Goal: Information Seeking & Learning: Learn about a topic

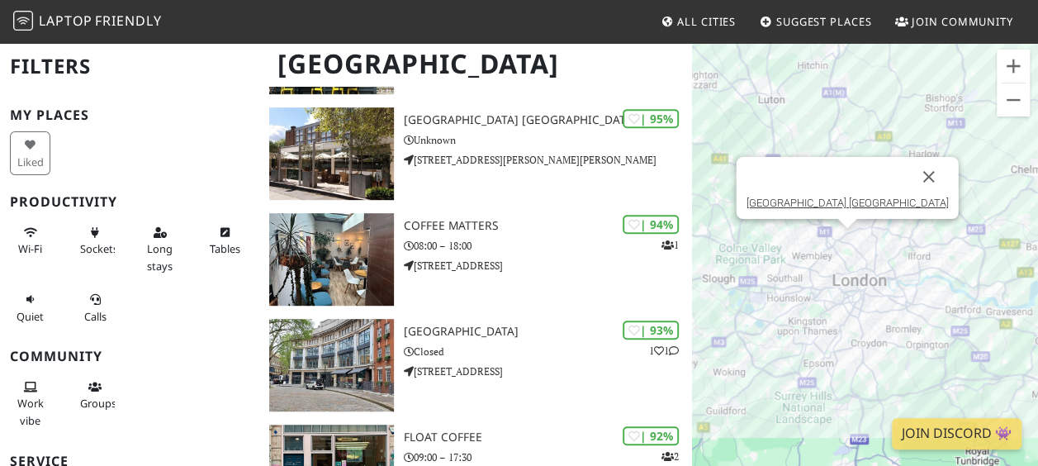
scroll to position [341, 0]
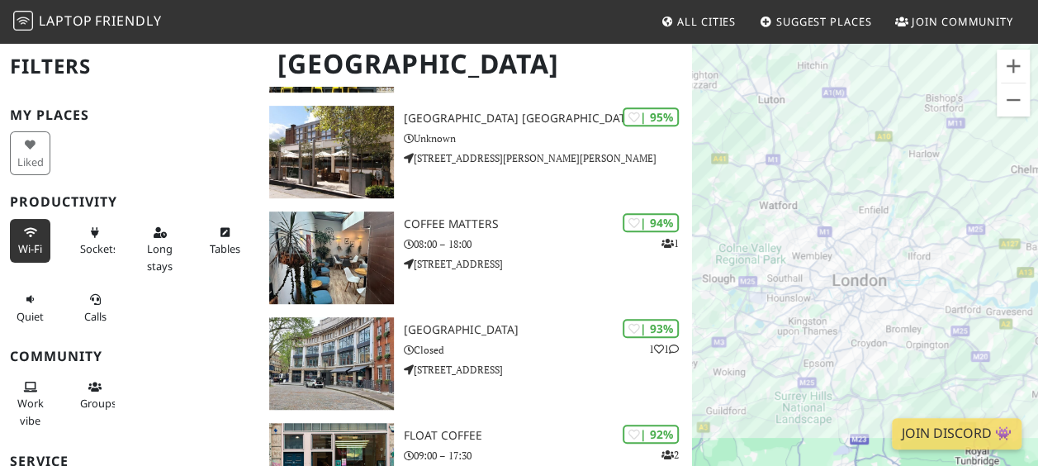
click at [35, 238] on button "Wi-Fi" at bounding box center [30, 241] width 40 height 44
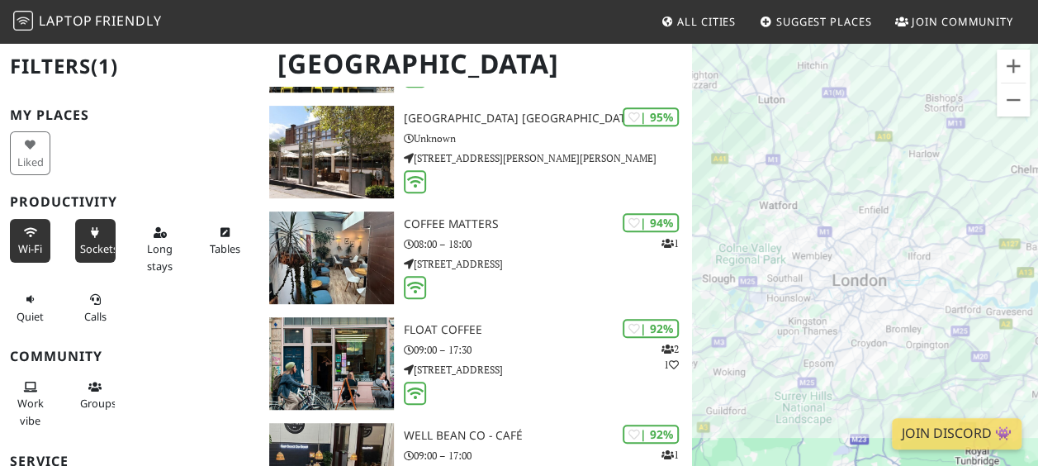
click at [83, 238] on button "Sockets" at bounding box center [95, 241] width 40 height 44
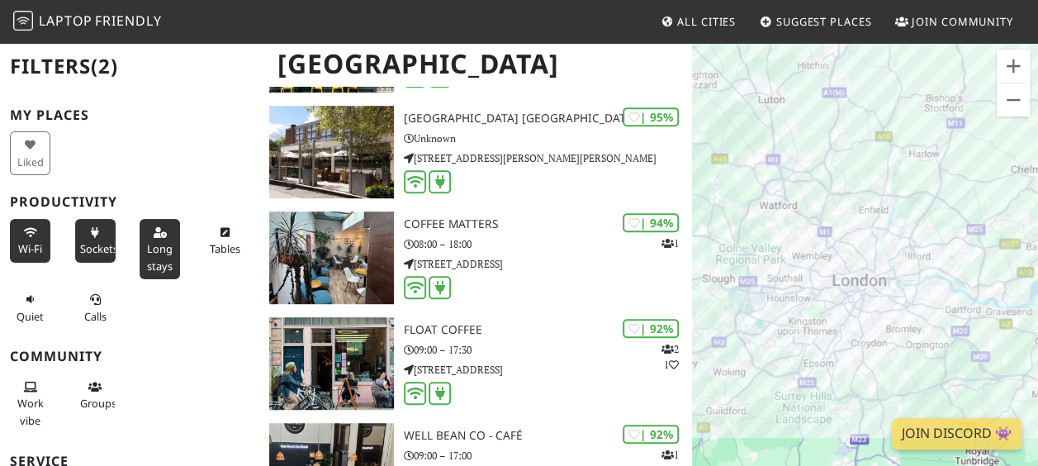
click at [152, 243] on span "Long stays" at bounding box center [160, 256] width 26 height 31
click at [97, 298] on icon at bounding box center [94, 300] width 13 height 11
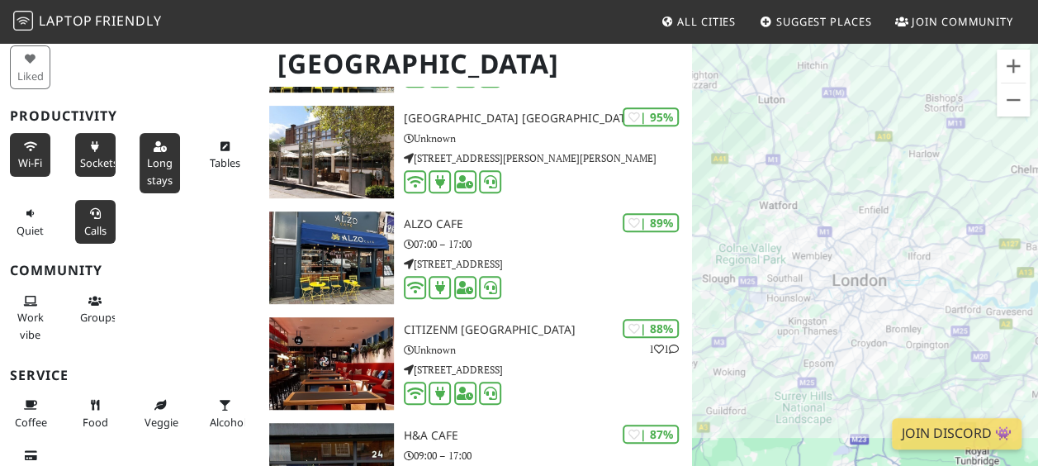
scroll to position [90, 0]
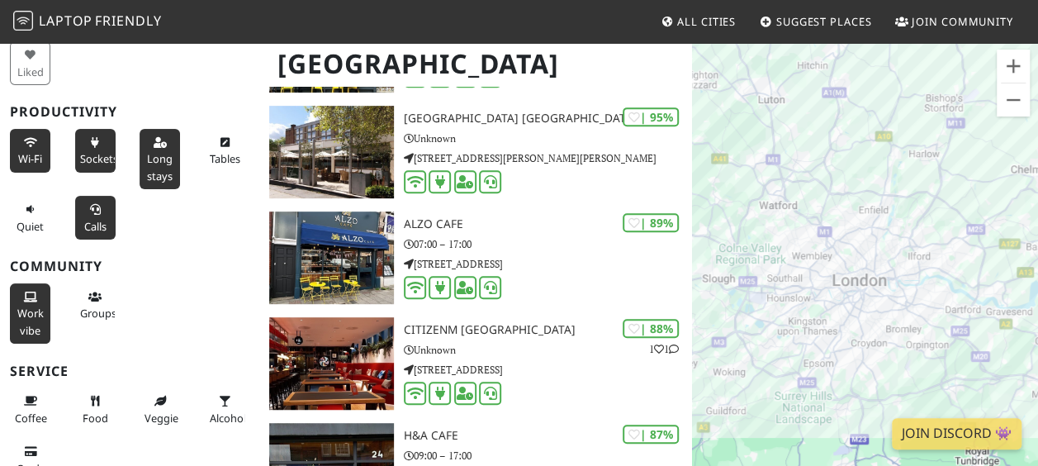
click at [24, 292] on icon at bounding box center [30, 297] width 13 height 11
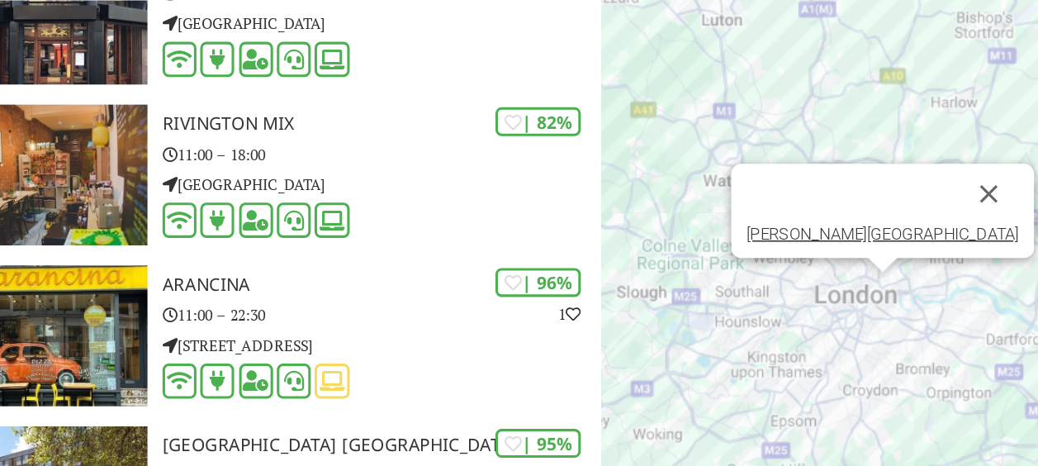
scroll to position [397, 0]
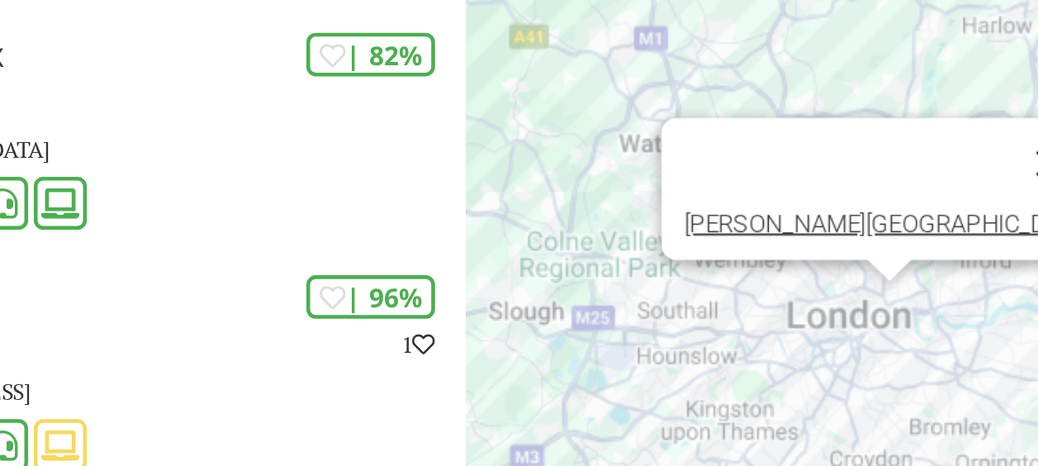
click at [926, 215] on button "Close" at bounding box center [946, 214] width 40 height 40
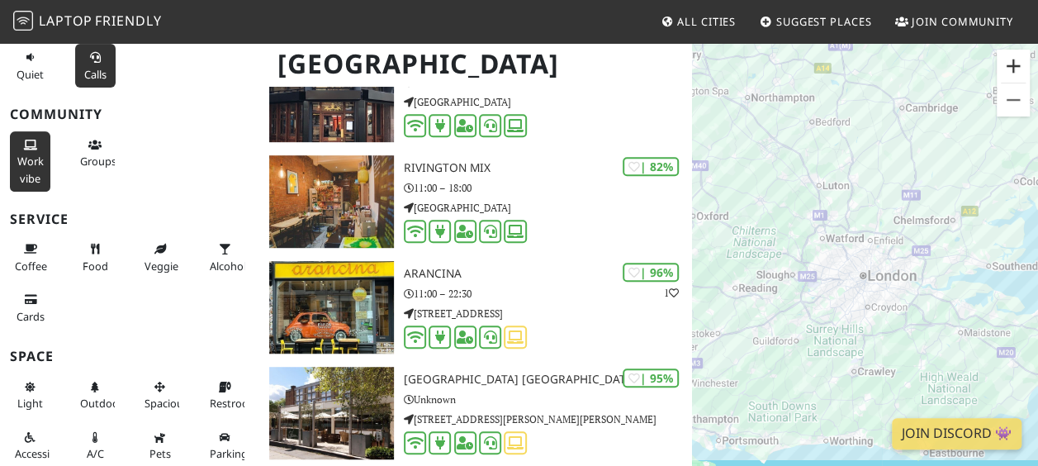
click at [1015, 64] on button "Zoom in" at bounding box center [1012, 66] width 33 height 33
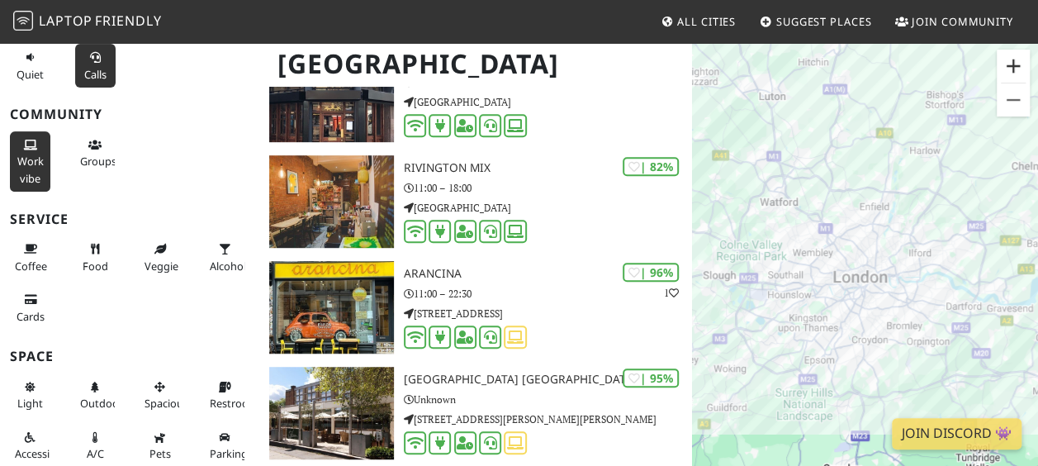
click at [1015, 64] on button "Zoom in" at bounding box center [1012, 66] width 33 height 33
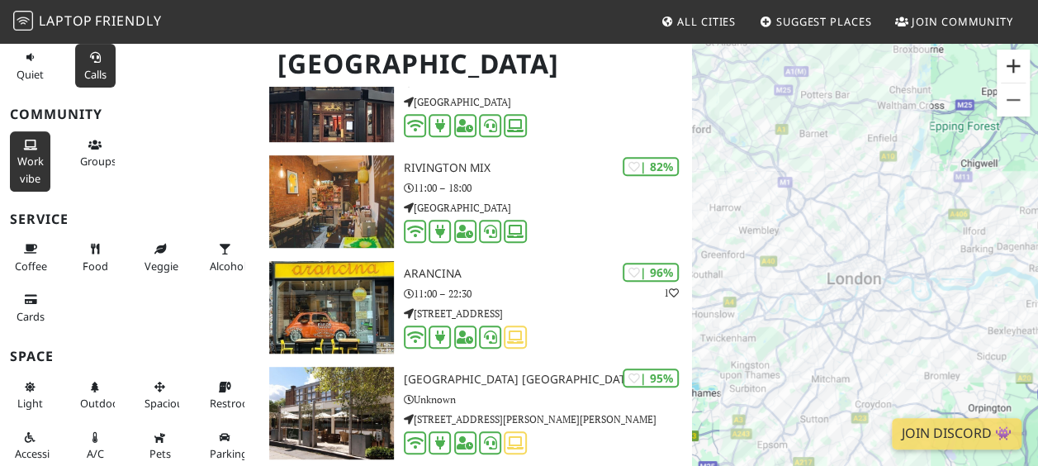
click at [1015, 64] on button "Zoom in" at bounding box center [1012, 66] width 33 height 33
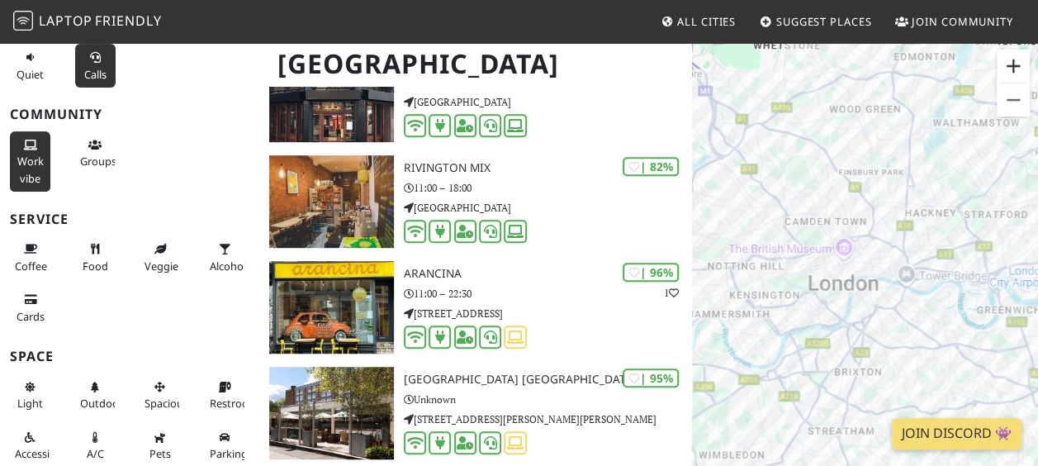
click at [1015, 64] on button "Zoom in" at bounding box center [1012, 66] width 33 height 33
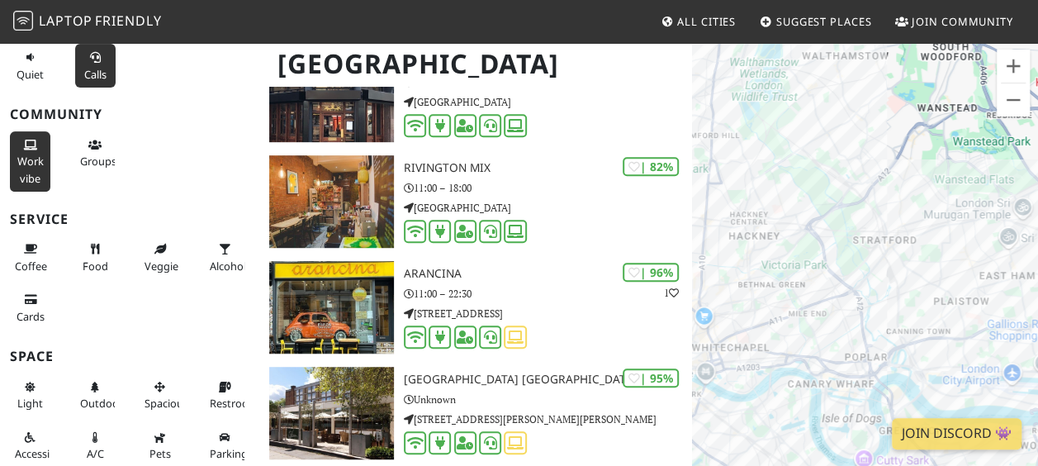
drag, startPoint x: 1024, startPoint y: 221, endPoint x: 778, endPoint y: 307, distance: 260.5
click at [778, 307] on div at bounding box center [865, 274] width 346 height 466
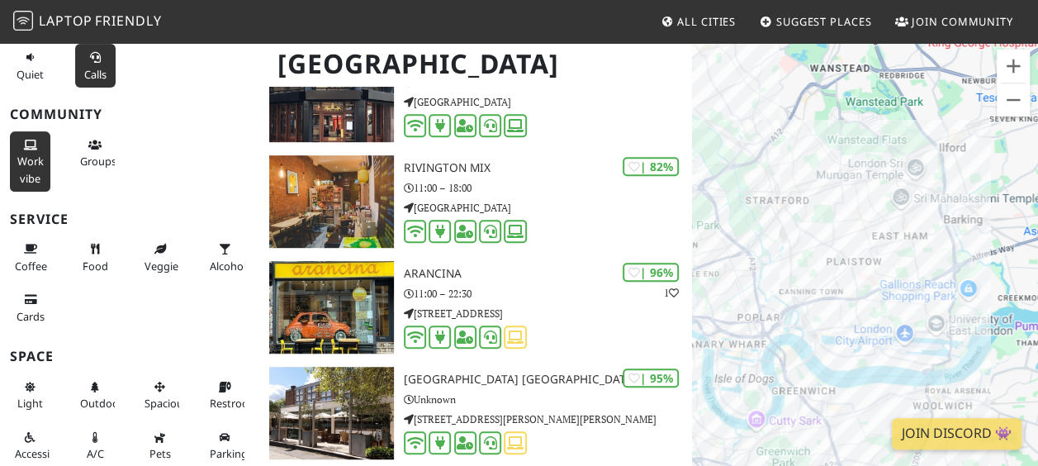
drag, startPoint x: 995, startPoint y: 267, endPoint x: 885, endPoint y: 225, distance: 118.6
click at [885, 225] on div at bounding box center [865, 274] width 346 height 466
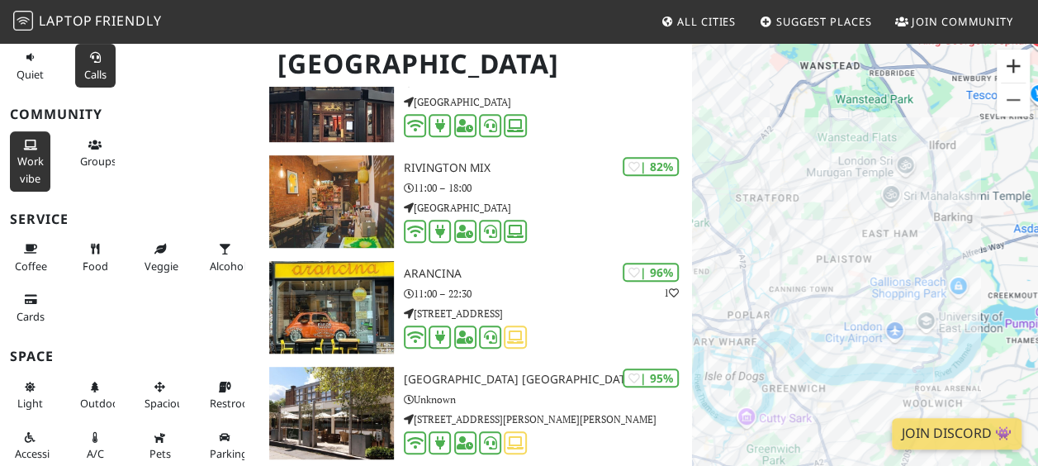
click at [1012, 64] on button "Zoom in" at bounding box center [1012, 66] width 33 height 33
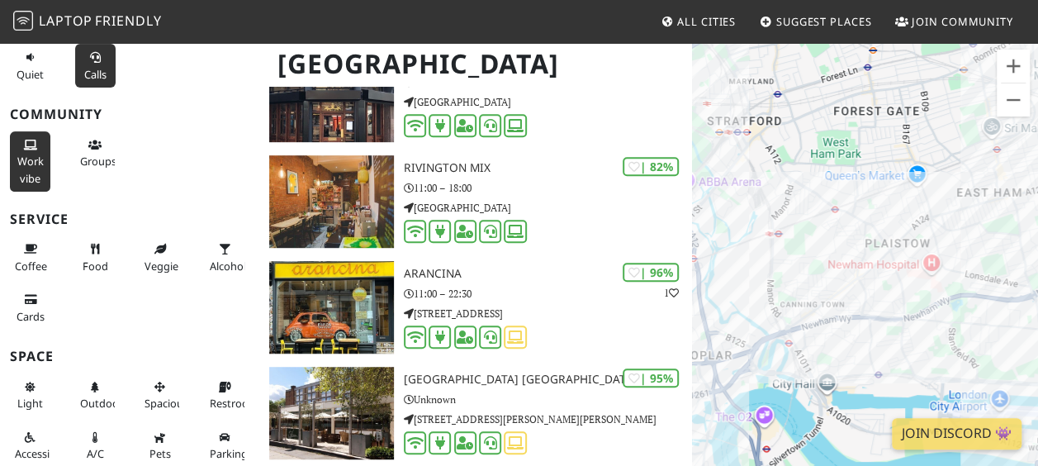
drag, startPoint x: 750, startPoint y: 206, endPoint x: 853, endPoint y: 206, distance: 103.2
click at [853, 206] on div at bounding box center [865, 274] width 346 height 466
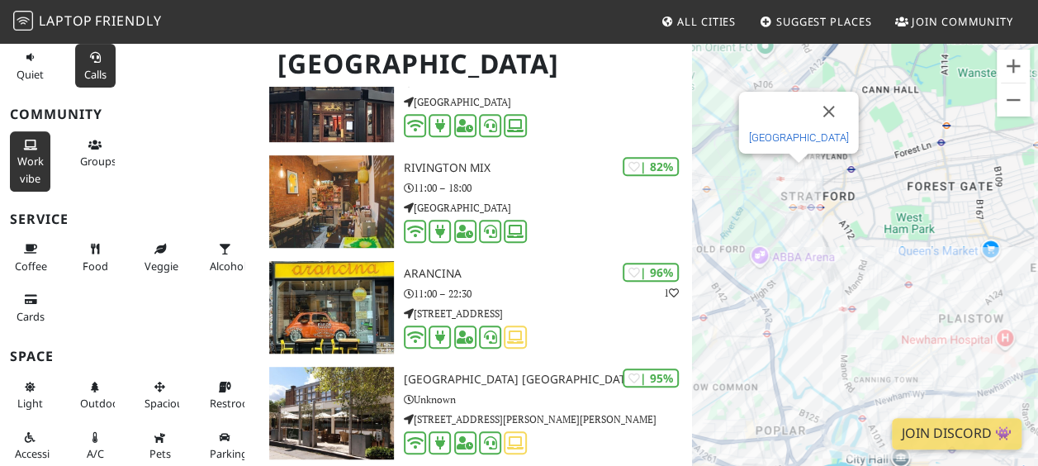
click at [785, 135] on link "[GEOGRAPHIC_DATA]" at bounding box center [798, 137] width 100 height 12
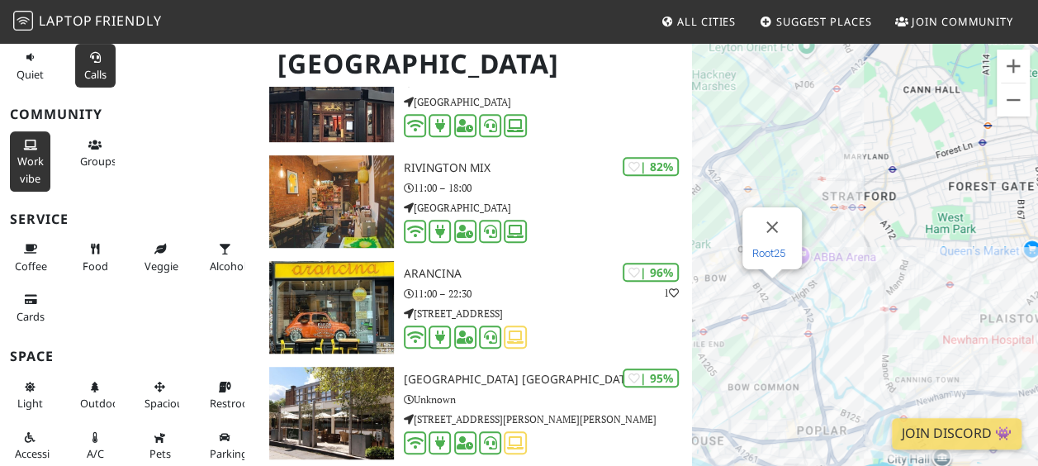
click at [772, 253] on link "Root25" at bounding box center [768, 253] width 33 height 12
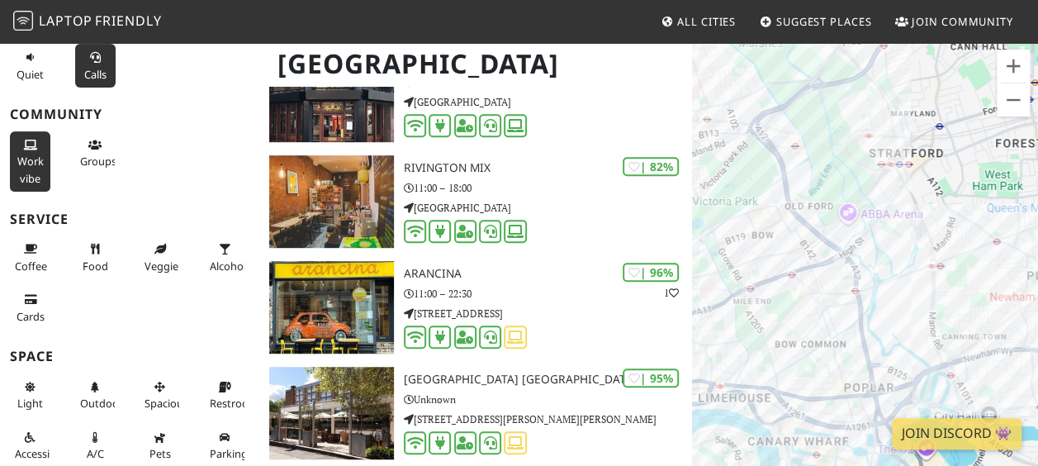
drag, startPoint x: 735, startPoint y: 357, endPoint x: 783, endPoint y: 312, distance: 66.0
click at [783, 312] on div at bounding box center [865, 274] width 346 height 466
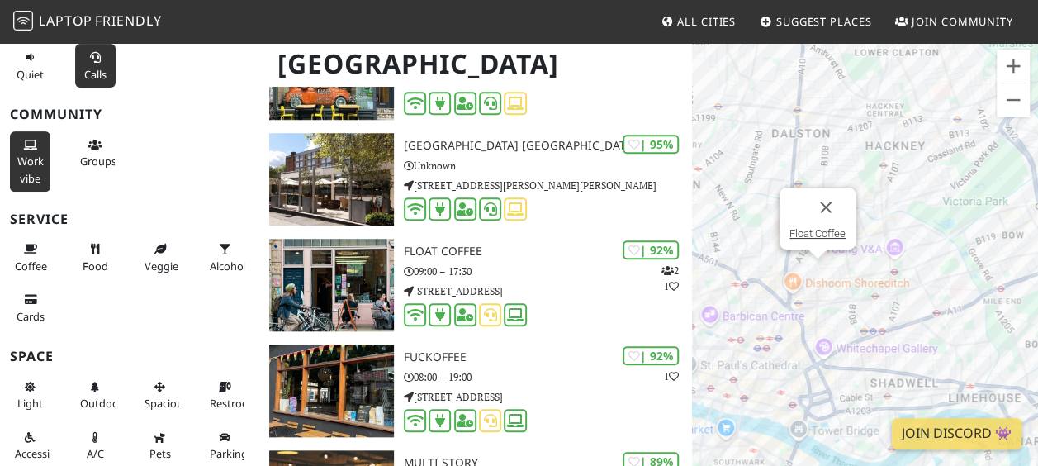
scroll to position [630, 0]
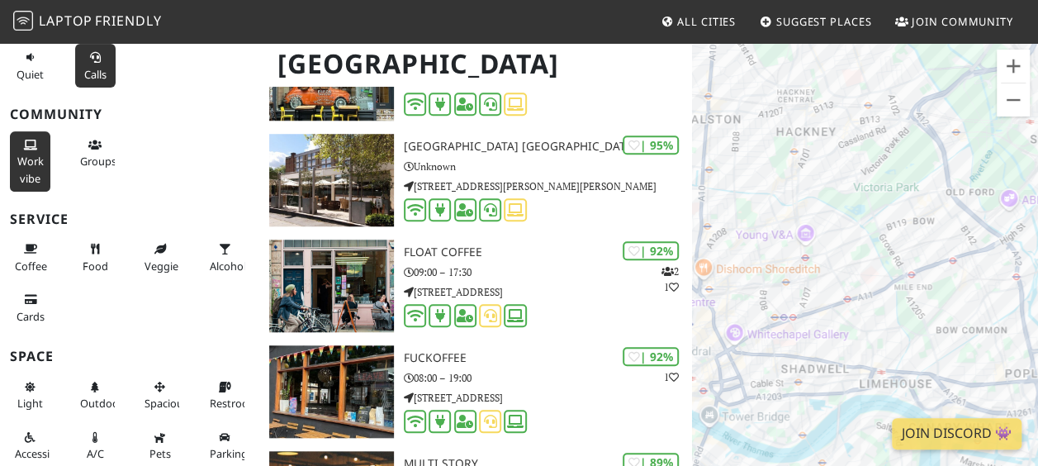
drag, startPoint x: 956, startPoint y: 277, endPoint x: 865, endPoint y: 263, distance: 91.9
click at [865, 263] on div at bounding box center [865, 274] width 346 height 466
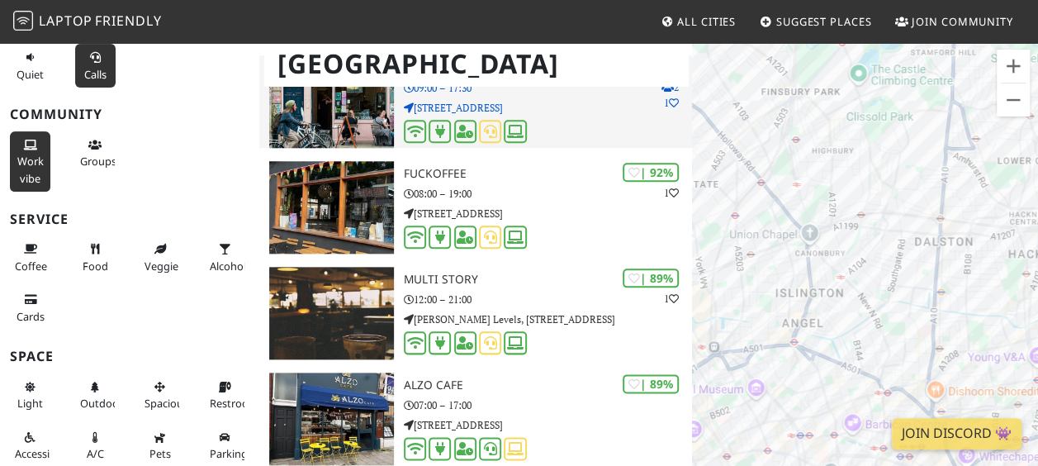
scroll to position [815, 0]
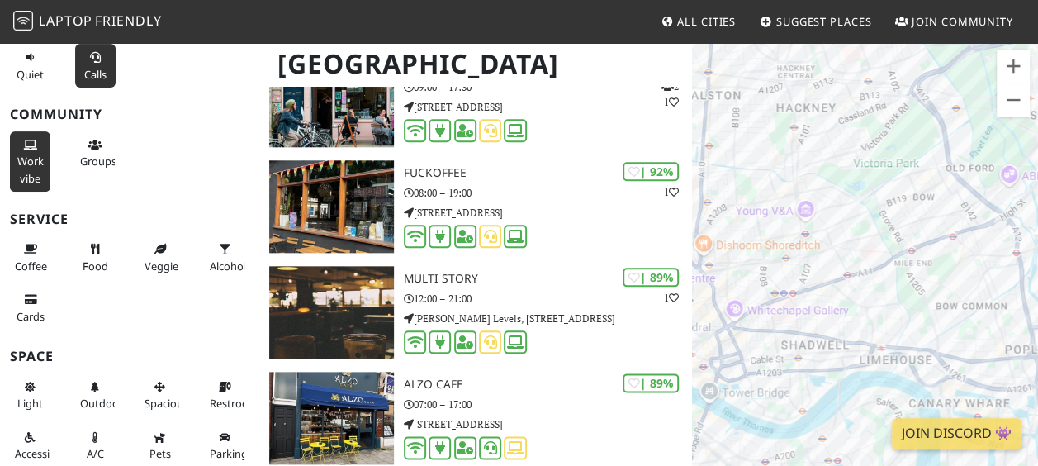
drag, startPoint x: 978, startPoint y: 178, endPoint x: 770, endPoint y: 398, distance: 302.4
click at [770, 398] on div at bounding box center [865, 274] width 346 height 466
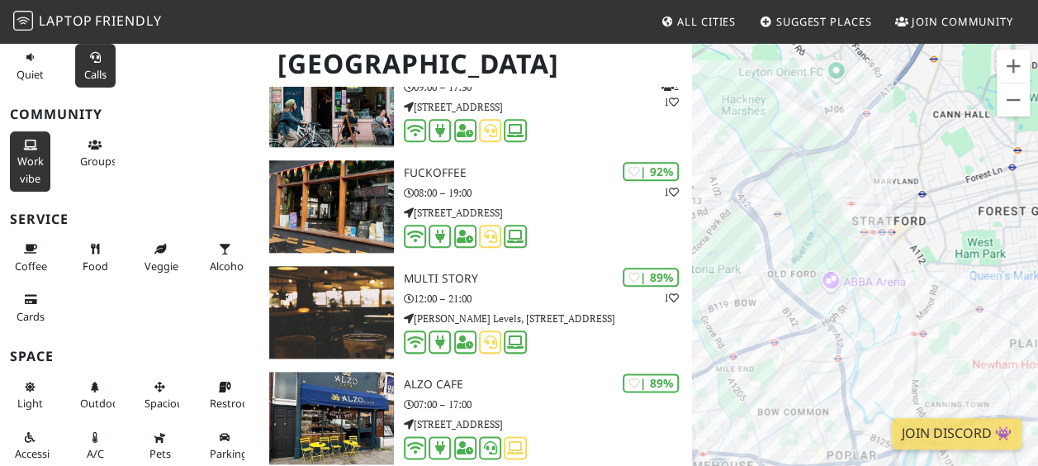
drag, startPoint x: 923, startPoint y: 224, endPoint x: 726, endPoint y: 328, distance: 223.0
click at [726, 328] on div at bounding box center [865, 274] width 346 height 466
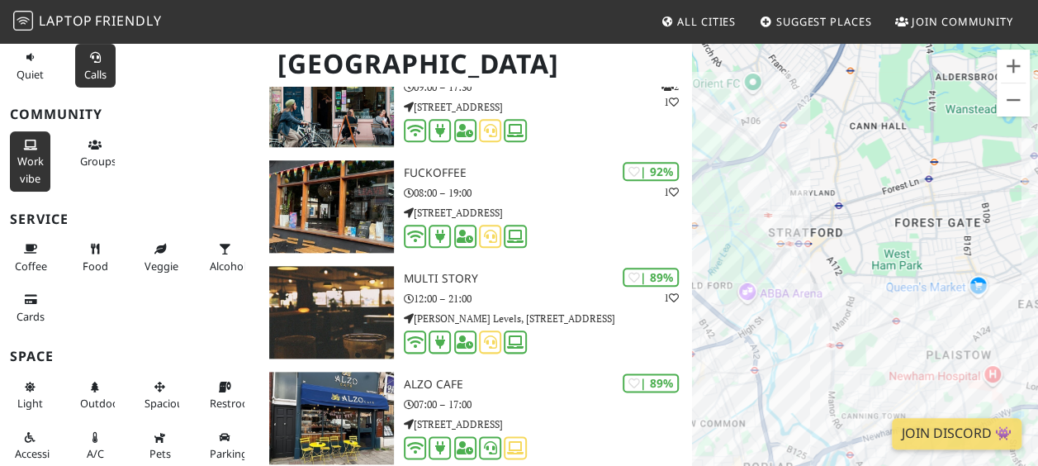
drag, startPoint x: 975, startPoint y: 208, endPoint x: 886, endPoint y: 220, distance: 89.1
click at [886, 220] on div at bounding box center [865, 274] width 346 height 466
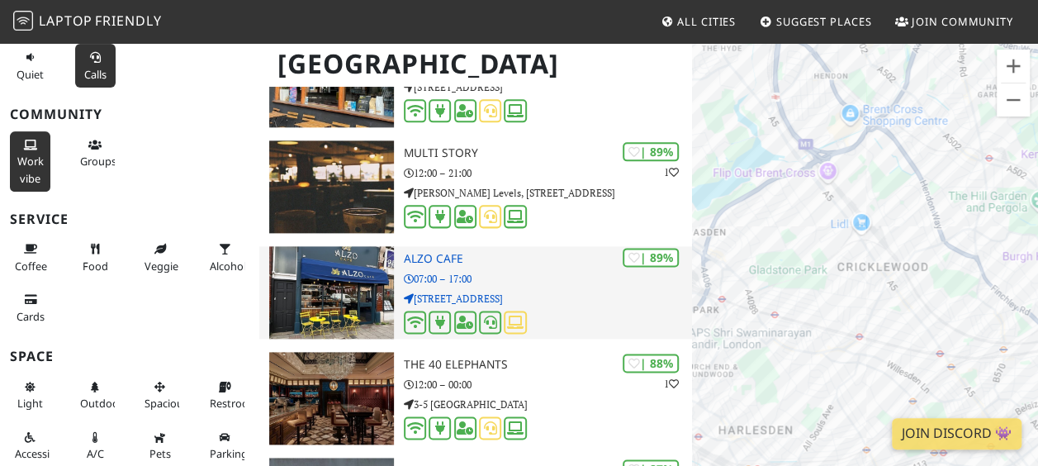
scroll to position [897, 0]
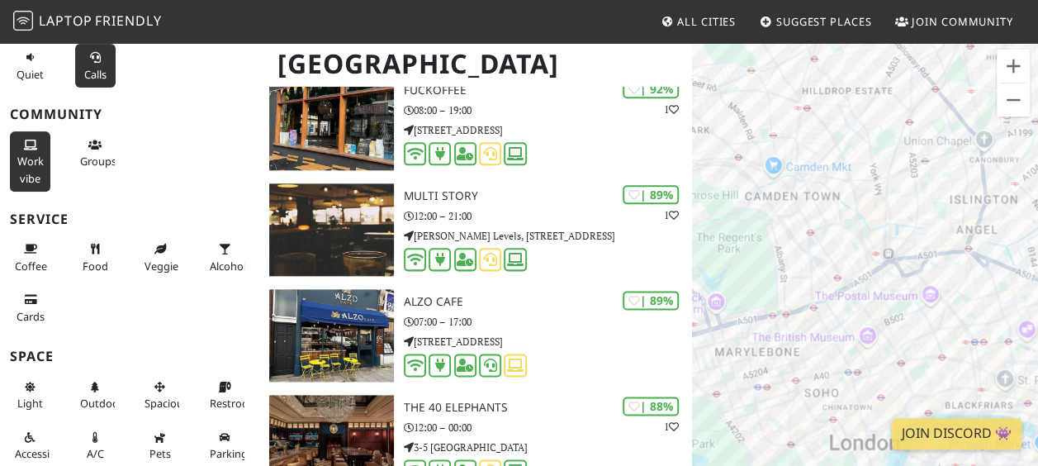
drag, startPoint x: 966, startPoint y: 215, endPoint x: 773, endPoint y: 196, distance: 193.2
click at [773, 196] on div at bounding box center [865, 274] width 346 height 466
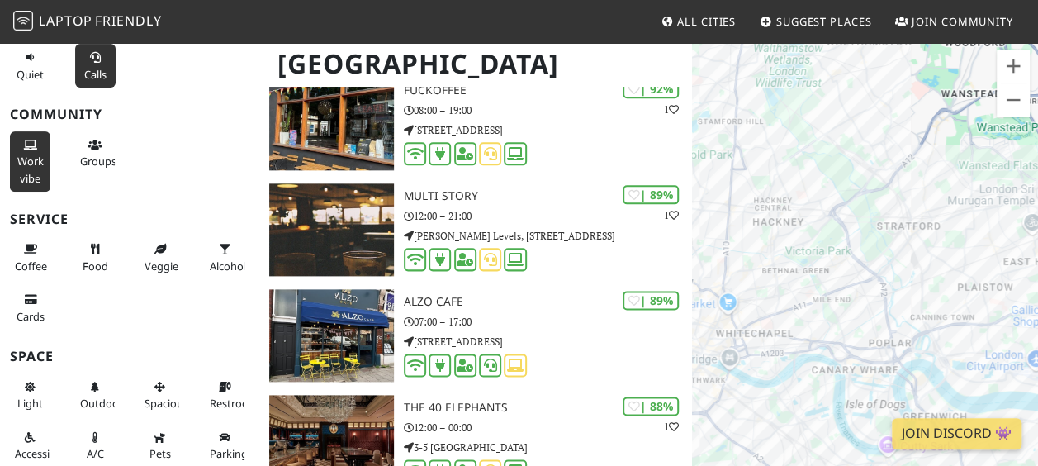
drag, startPoint x: 1016, startPoint y: 177, endPoint x: 798, endPoint y: 220, distance: 221.9
click at [798, 220] on div at bounding box center [865, 274] width 346 height 466
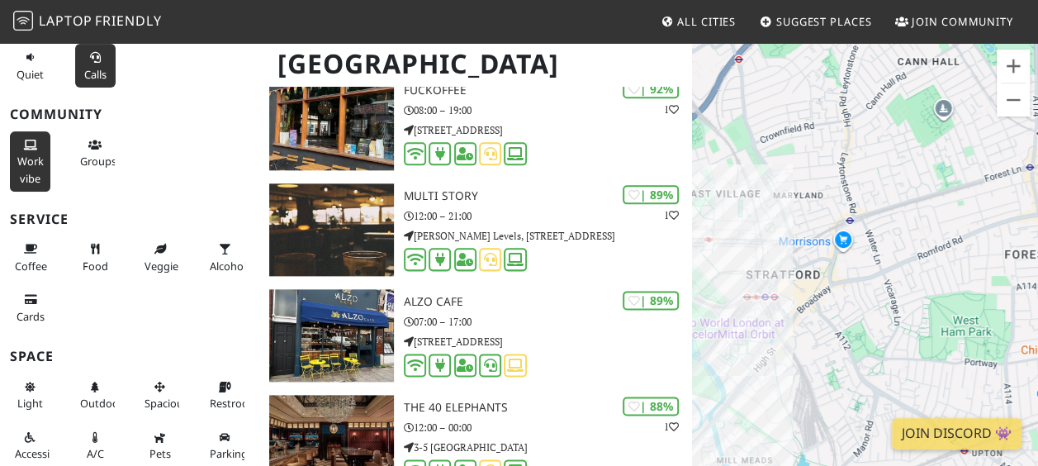
drag, startPoint x: 904, startPoint y: 239, endPoint x: 792, endPoint y: 333, distance: 145.8
click at [792, 333] on div at bounding box center [865, 274] width 346 height 466
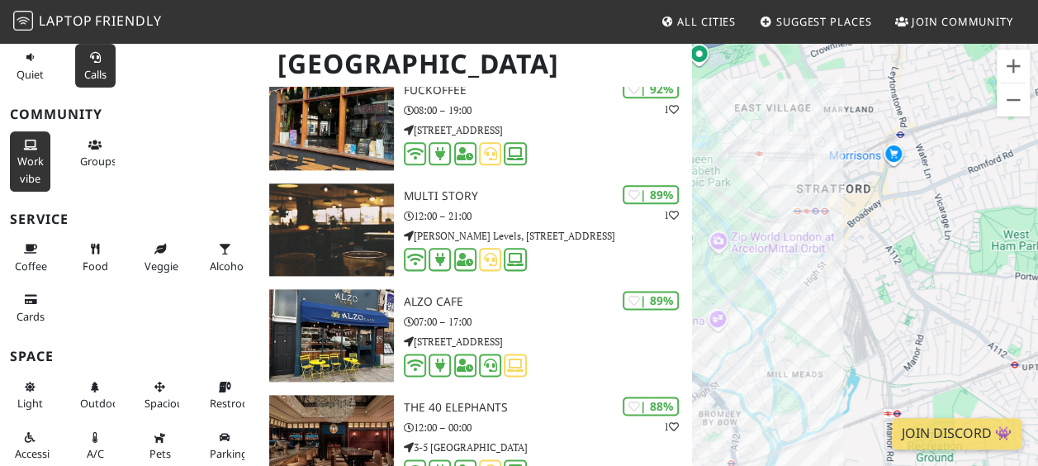
drag, startPoint x: 816, startPoint y: 329, endPoint x: 863, endPoint y: 230, distance: 109.7
click at [863, 230] on div at bounding box center [865, 274] width 346 height 466
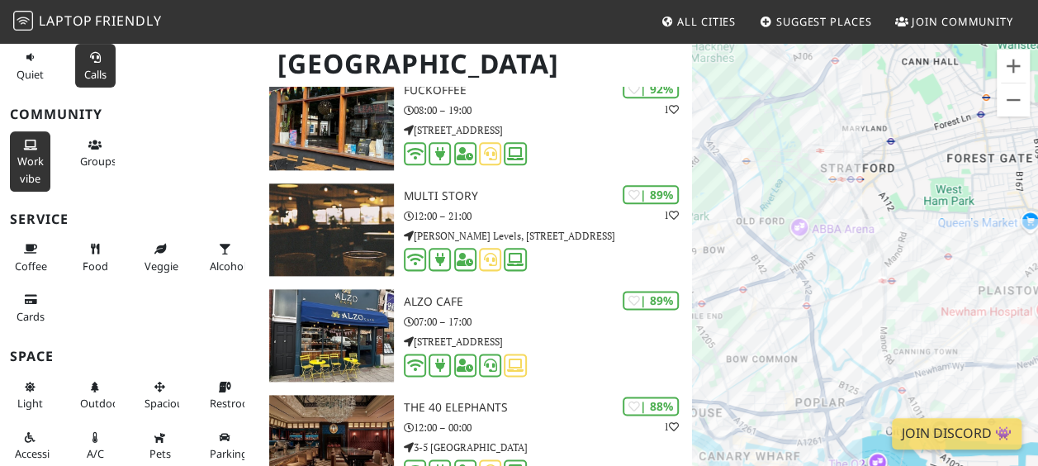
drag, startPoint x: 853, startPoint y: 139, endPoint x: 857, endPoint y: 99, distance: 40.6
click at [857, 99] on div at bounding box center [865, 274] width 346 height 466
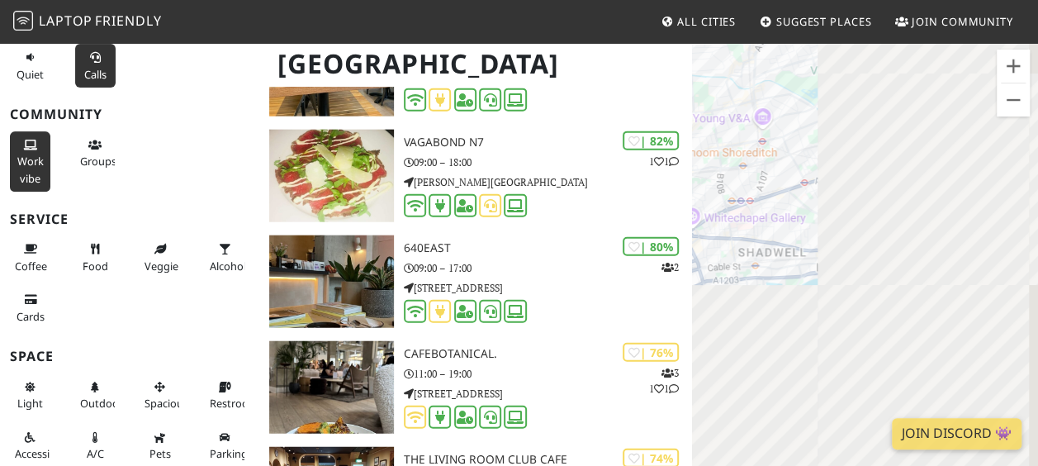
scroll to position [1904, 0]
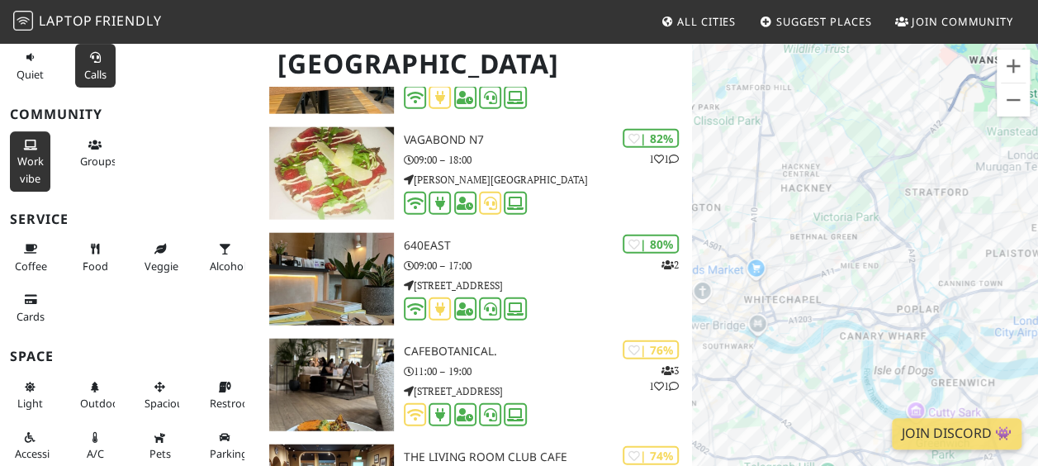
drag, startPoint x: 987, startPoint y: 236, endPoint x: 784, endPoint y: 316, distance: 218.3
click at [784, 316] on div at bounding box center [865, 274] width 346 height 466
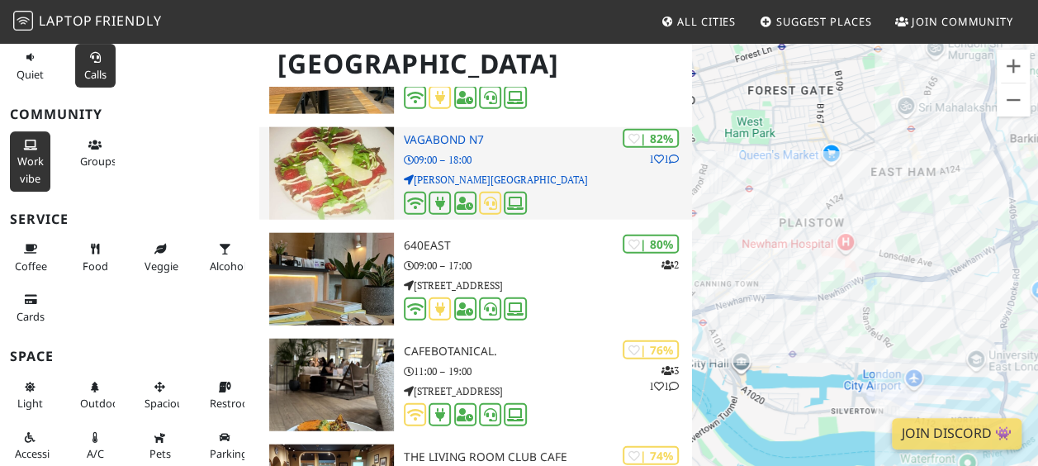
drag, startPoint x: 967, startPoint y: 279, endPoint x: 663, endPoint y: 200, distance: 313.9
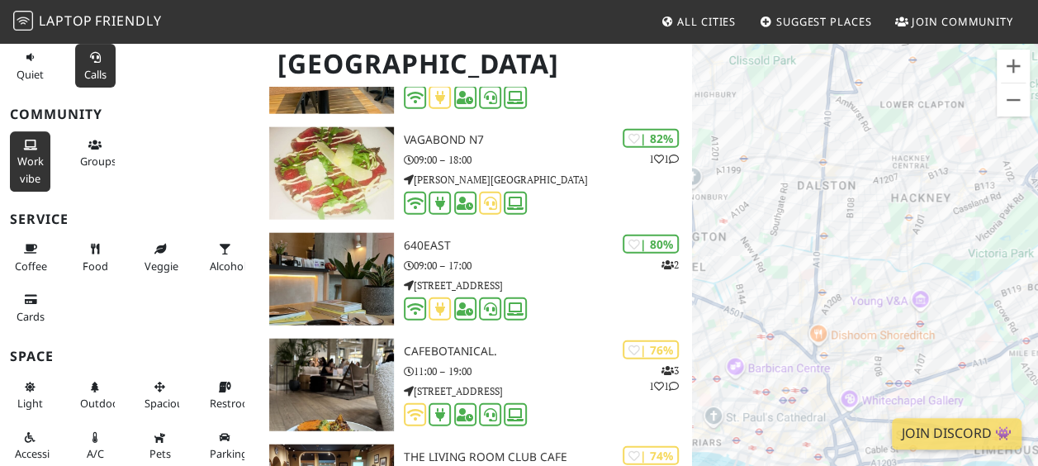
drag, startPoint x: 992, startPoint y: 243, endPoint x: 872, endPoint y: 210, distance: 125.2
click at [872, 210] on div at bounding box center [865, 274] width 346 height 466
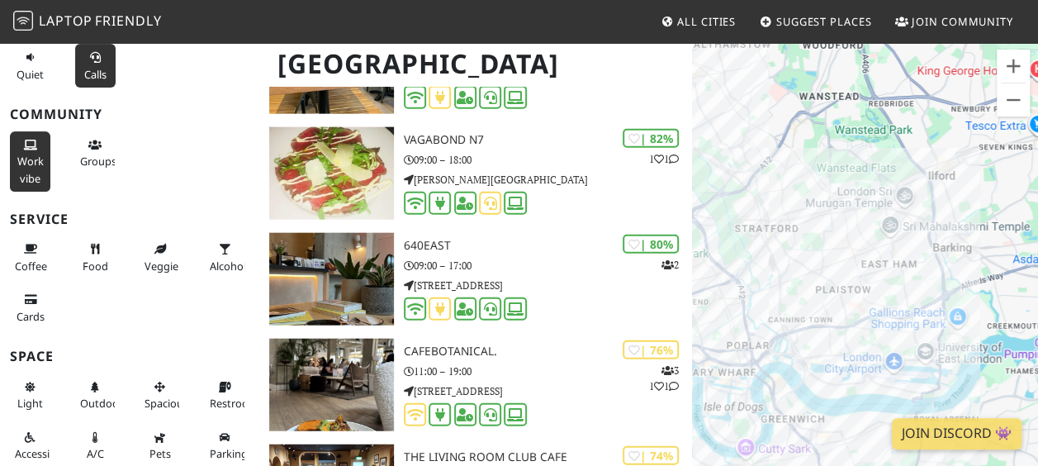
drag, startPoint x: 1025, startPoint y: 221, endPoint x: 777, endPoint y: 246, distance: 249.7
click at [777, 246] on div at bounding box center [865, 274] width 346 height 466
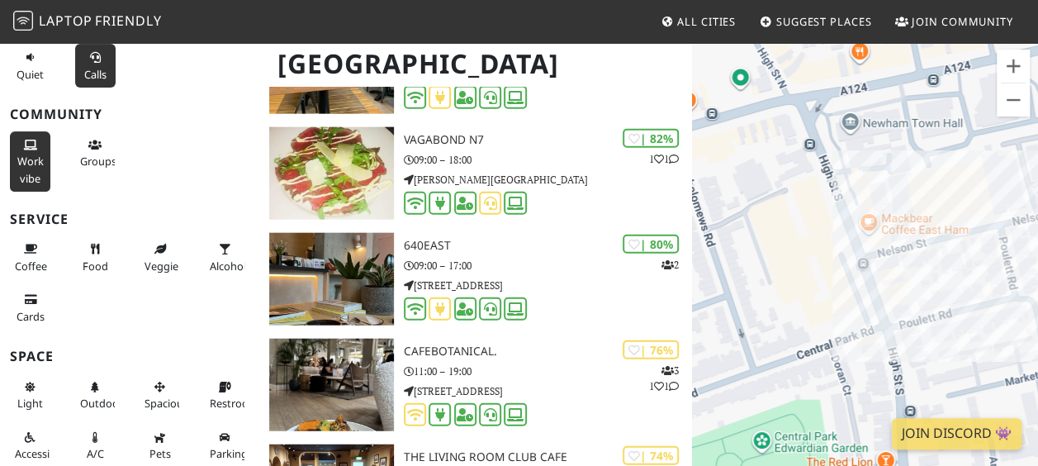
drag, startPoint x: 984, startPoint y: 239, endPoint x: 812, endPoint y: 273, distance: 175.2
click at [812, 273] on div at bounding box center [865, 274] width 346 height 466
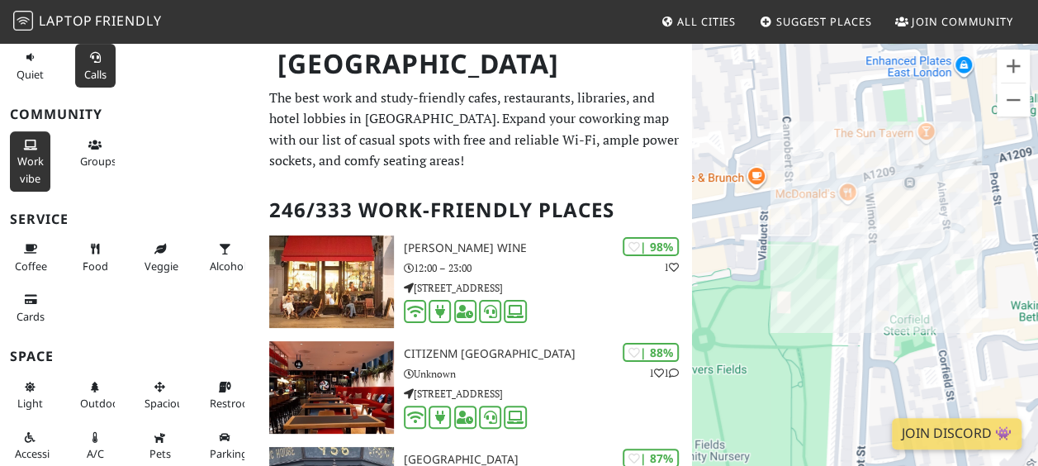
scroll to position [0, 0]
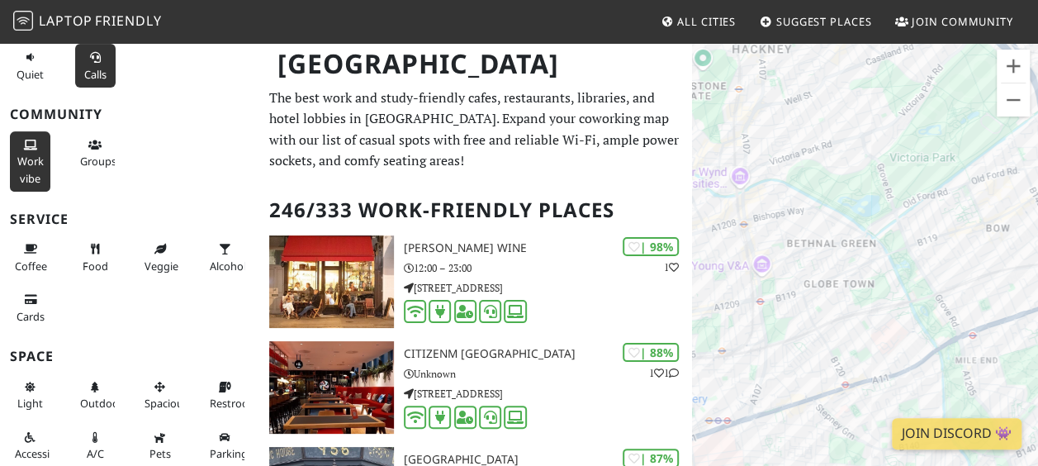
drag, startPoint x: 944, startPoint y: 210, endPoint x: 782, endPoint y: 324, distance: 197.4
click at [782, 324] on div at bounding box center [865, 274] width 346 height 466
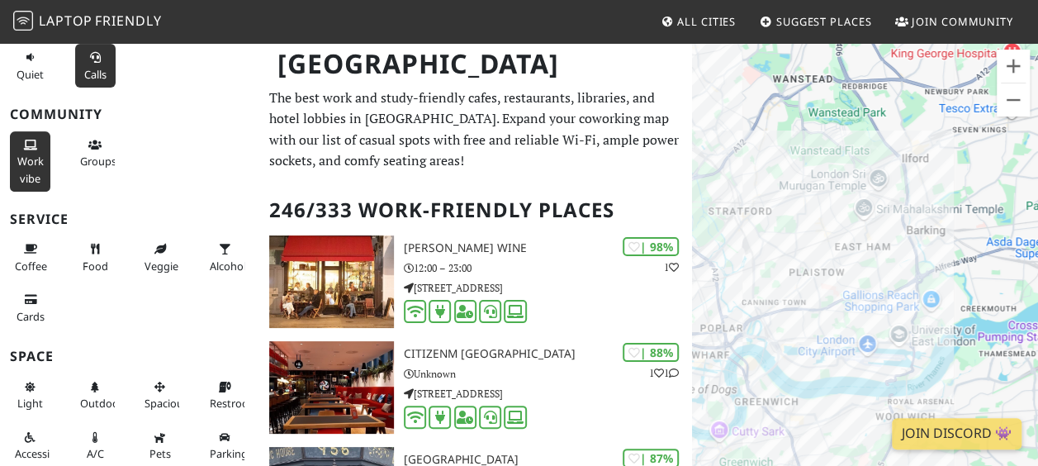
drag, startPoint x: 918, startPoint y: 309, endPoint x: 735, endPoint y: 255, distance: 190.9
click at [735, 255] on div at bounding box center [865, 274] width 346 height 466
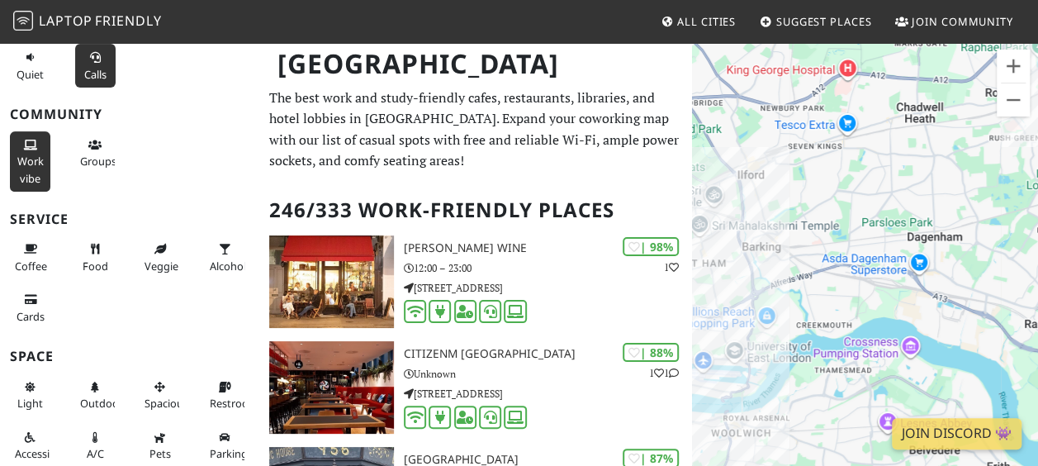
drag, startPoint x: 934, startPoint y: 267, endPoint x: 764, endPoint y: 297, distance: 171.8
click at [764, 297] on div at bounding box center [865, 274] width 346 height 466
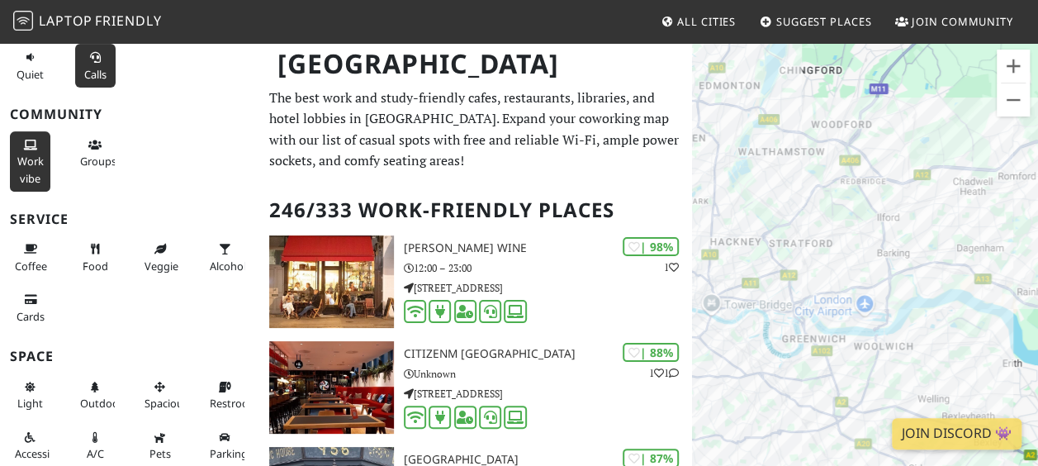
drag, startPoint x: 900, startPoint y: 189, endPoint x: 982, endPoint y: 205, distance: 84.0
click at [982, 205] on div at bounding box center [865, 274] width 346 height 466
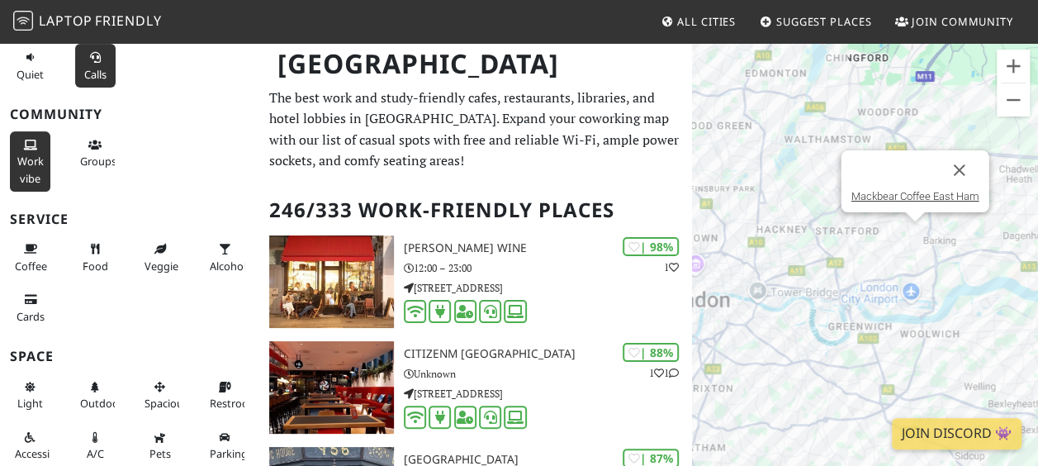
click at [916, 232] on div "Mackbear Coffee East Ham" at bounding box center [865, 274] width 346 height 466
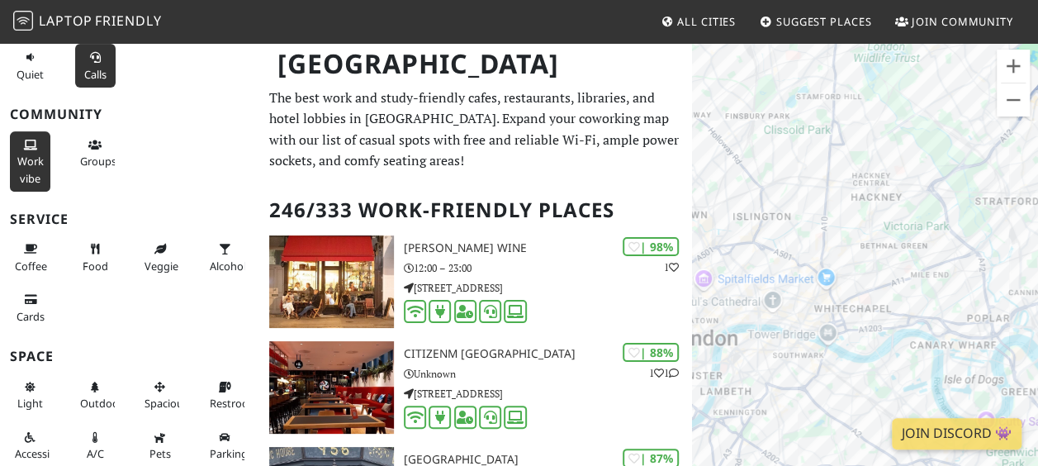
drag, startPoint x: 1003, startPoint y: 259, endPoint x: 736, endPoint y: 233, distance: 267.9
click at [733, 231] on div "Mackbear Coffee East Ham" at bounding box center [865, 274] width 346 height 466
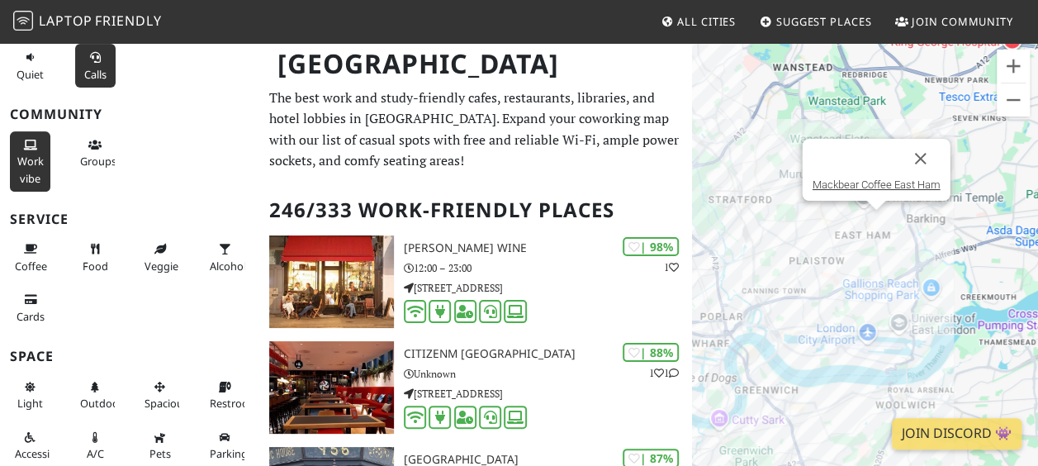
drag, startPoint x: 997, startPoint y: 256, endPoint x: 726, endPoint y: 251, distance: 270.8
click at [726, 251] on div "Mackbear Coffee East Ham" at bounding box center [865, 274] width 346 height 466
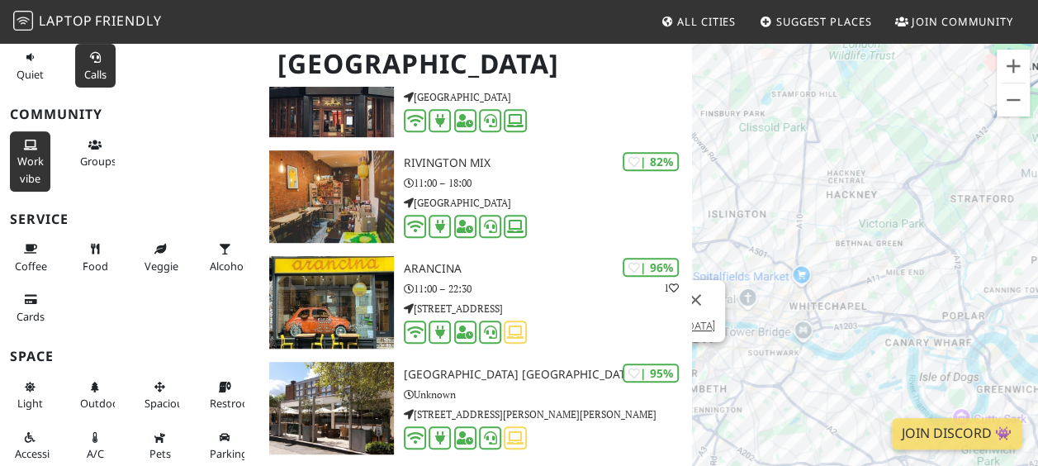
scroll to position [404, 0]
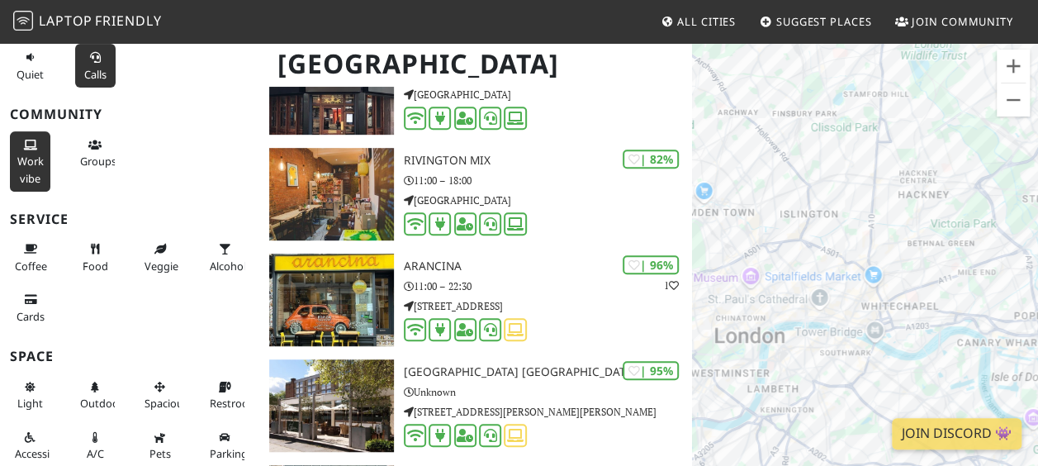
click at [929, 297] on div "Mackbear Coffee East Ham" at bounding box center [865, 274] width 346 height 466
click at [920, 291] on div "Mackbear Coffee East Ham Idea Store Watney Market" at bounding box center [865, 274] width 346 height 466
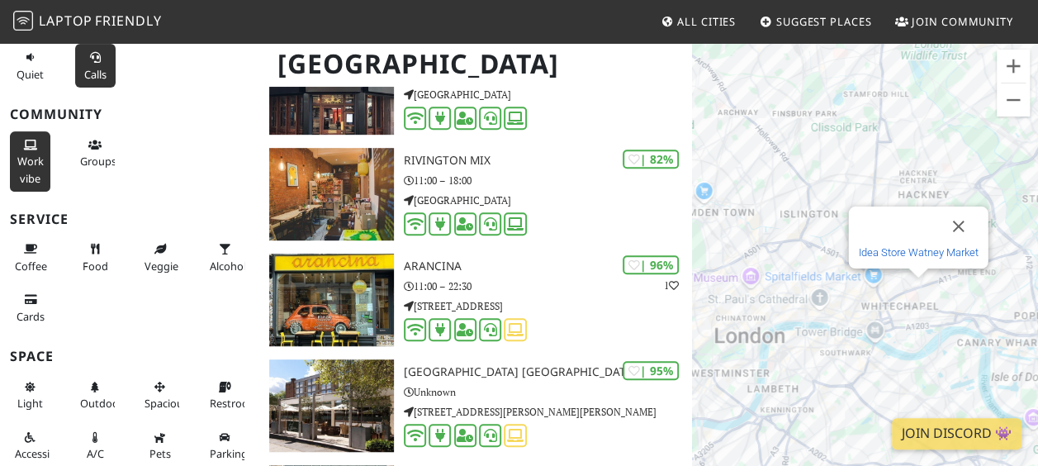
click at [918, 250] on link "Idea Store Watney Market" at bounding box center [918, 252] width 120 height 12
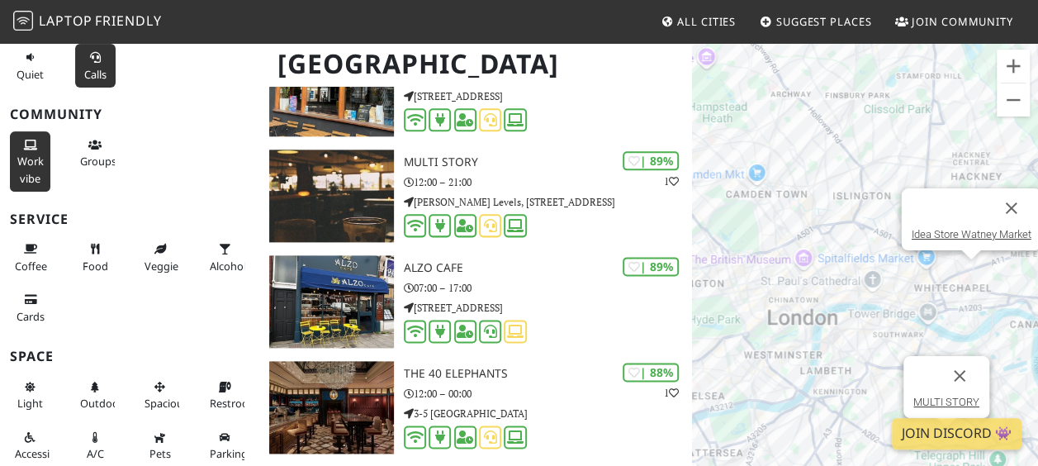
scroll to position [934, 0]
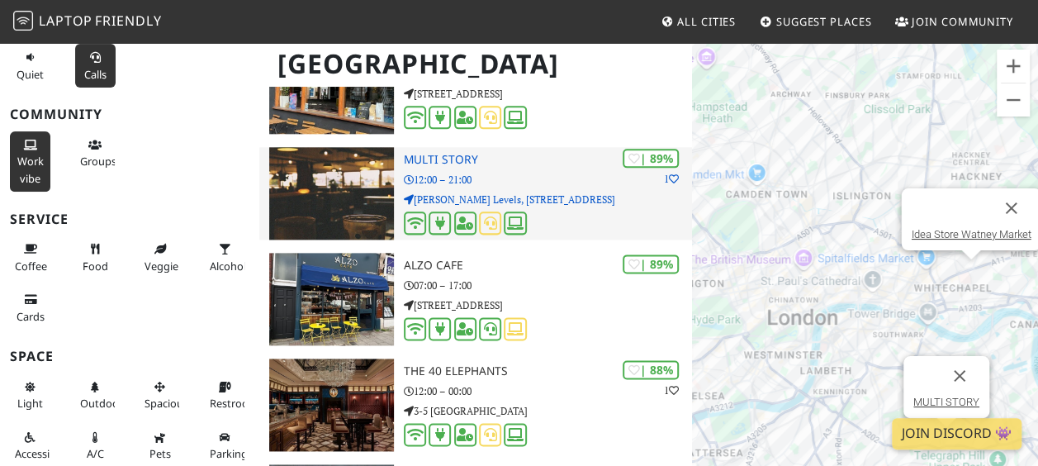
click at [443, 161] on h3 "MULTI STORY" at bounding box center [548, 160] width 288 height 14
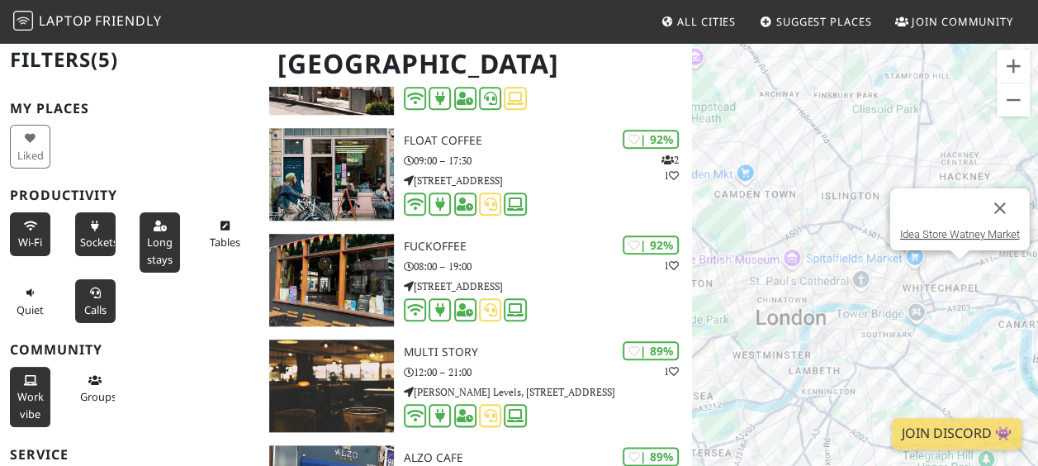
scroll to position [0, 0]
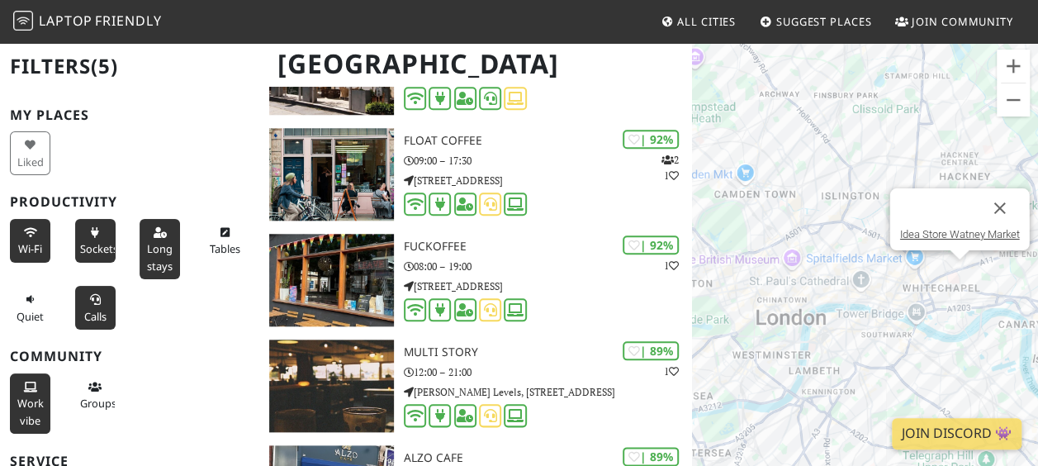
click at [229, 194] on h3 "Productivity" at bounding box center [129, 202] width 239 height 16
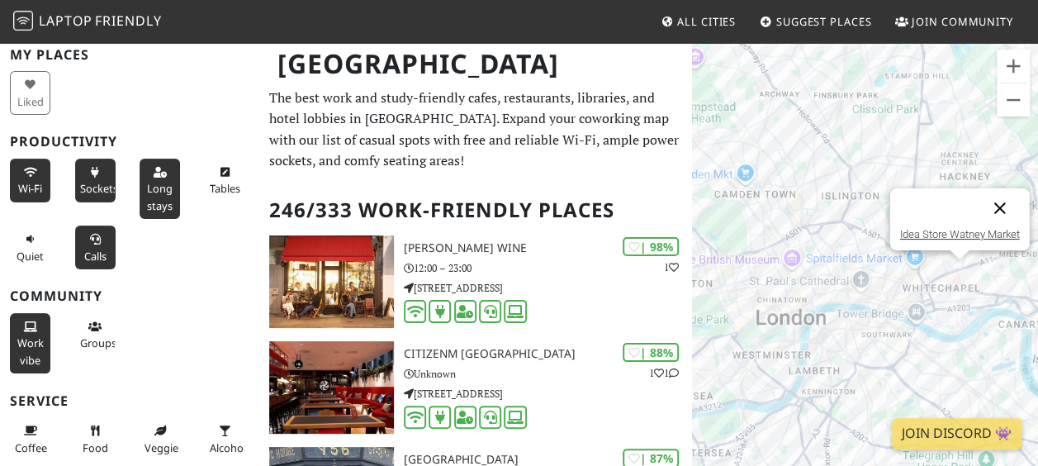
click at [1003, 205] on button "Close" at bounding box center [999, 208] width 40 height 40
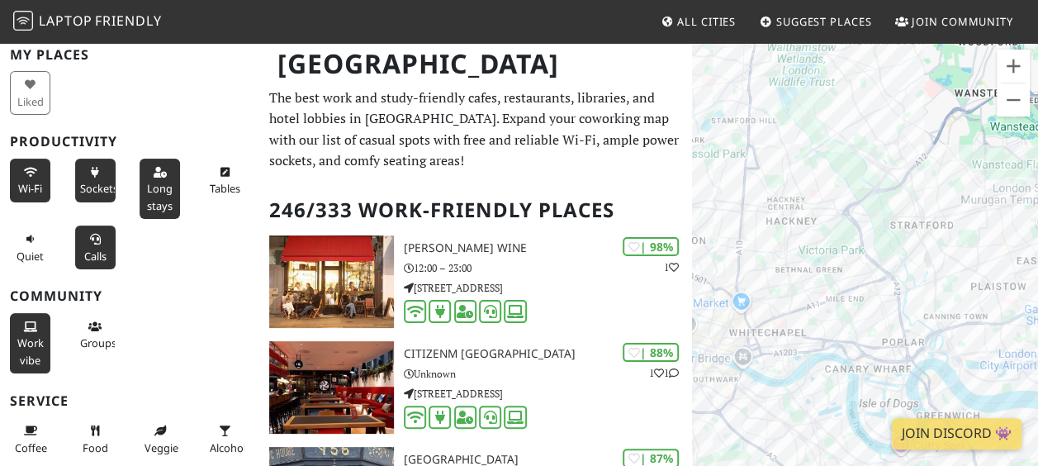
drag, startPoint x: 1006, startPoint y: 248, endPoint x: 826, endPoint y: 292, distance: 185.4
click at [826, 292] on div at bounding box center [865, 274] width 346 height 466
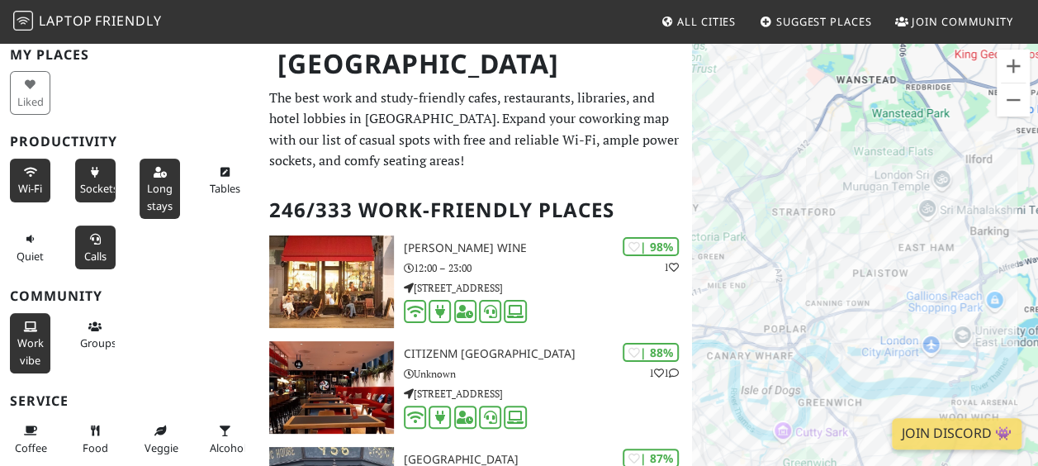
drag, startPoint x: 964, startPoint y: 270, endPoint x: 842, endPoint y: 251, distance: 123.6
click at [842, 251] on div at bounding box center [865, 274] width 346 height 466
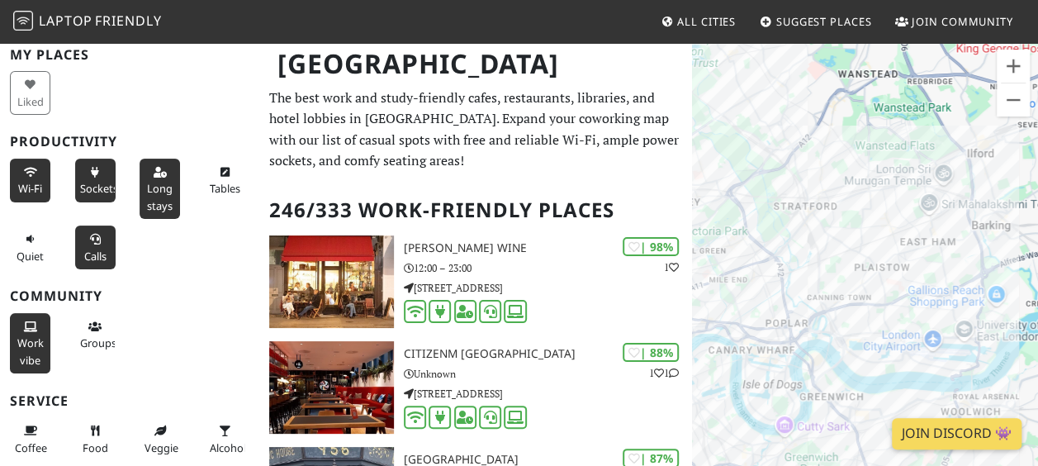
click at [945, 433] on link "Join Discord 👾" at bounding box center [956, 433] width 130 height 31
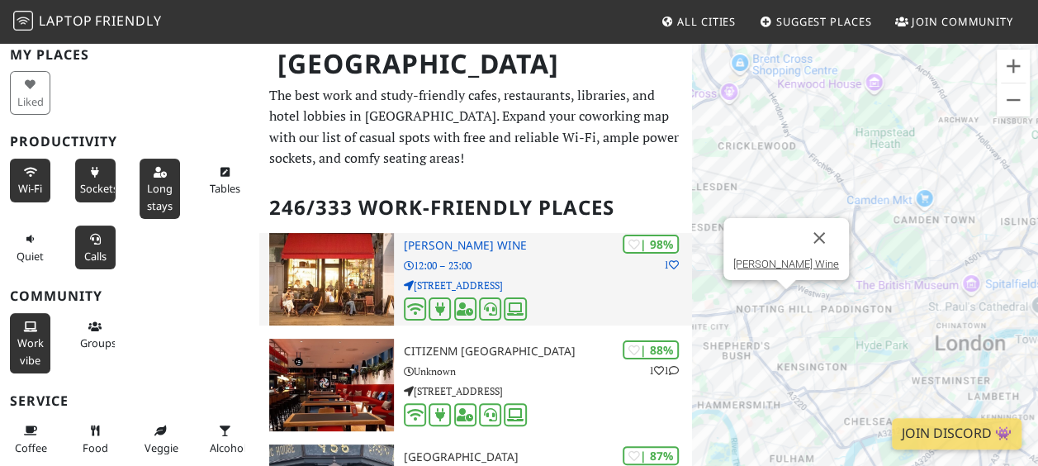
scroll to position [2, 0]
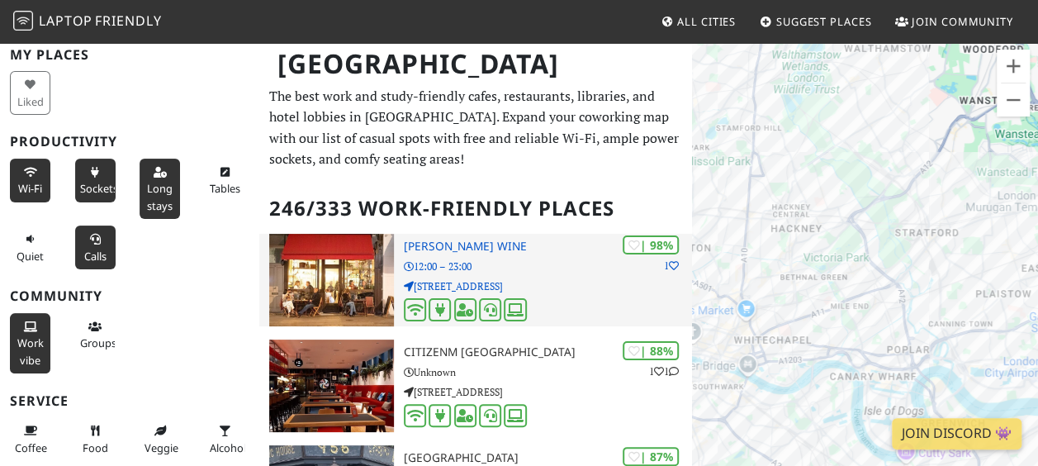
drag, startPoint x: 953, startPoint y: 244, endPoint x: 623, endPoint y: 269, distance: 331.1
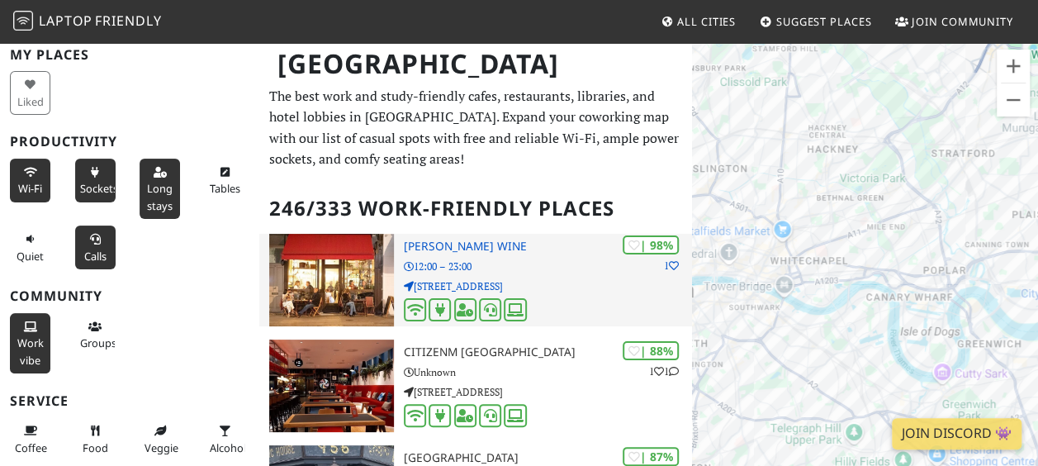
drag, startPoint x: 1002, startPoint y: 373, endPoint x: 685, endPoint y: 291, distance: 327.3
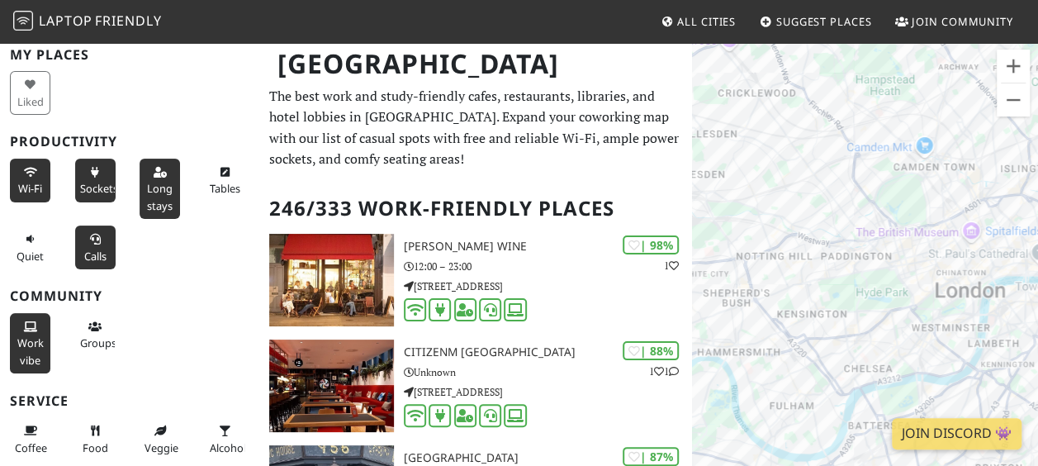
drag, startPoint x: 966, startPoint y: 373, endPoint x: 789, endPoint y: 347, distance: 178.6
click at [789, 347] on div at bounding box center [865, 274] width 346 height 466
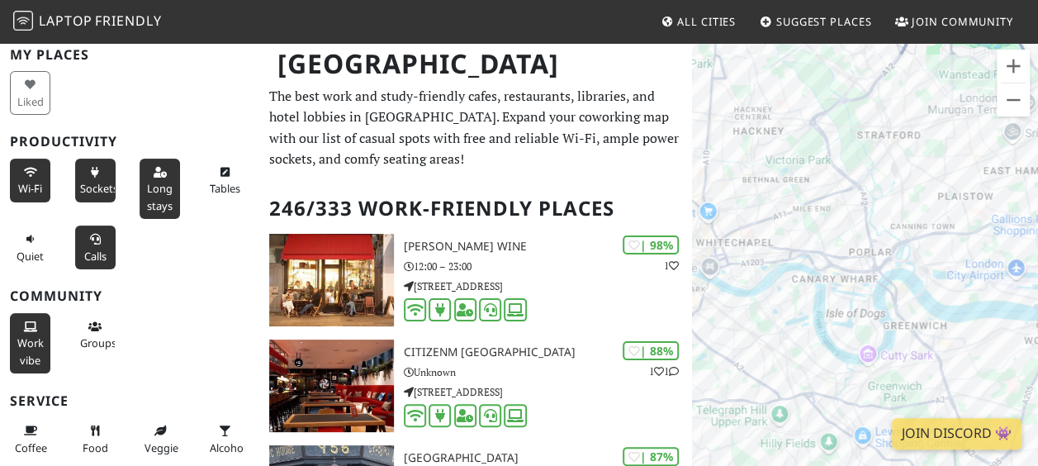
drag, startPoint x: 953, startPoint y: 342, endPoint x: 771, endPoint y: 352, distance: 182.7
click at [771, 352] on div at bounding box center [865, 274] width 346 height 466
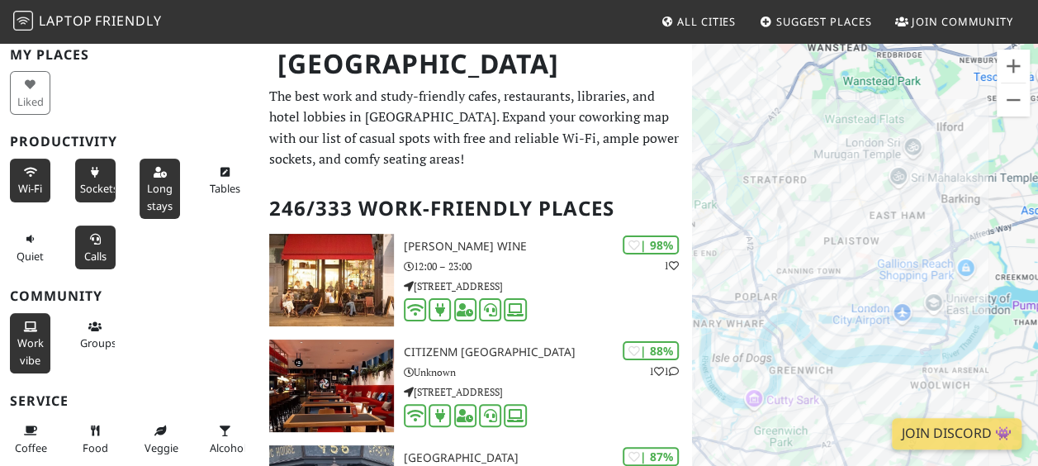
drag, startPoint x: 952, startPoint y: 334, endPoint x: 807, endPoint y: 398, distance: 157.8
click at [807, 398] on div at bounding box center [865, 274] width 346 height 466
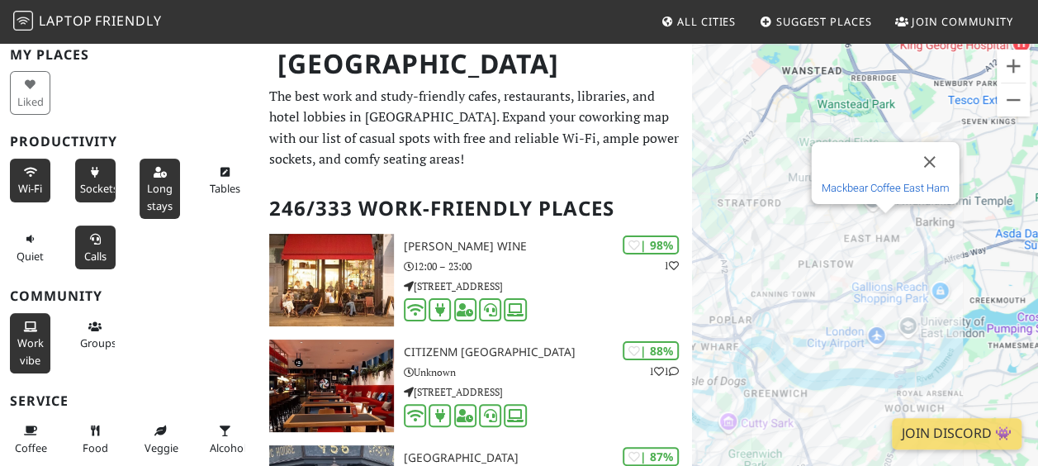
click at [893, 190] on link "Mackbear Coffee East Ham" at bounding box center [884, 188] width 128 height 12
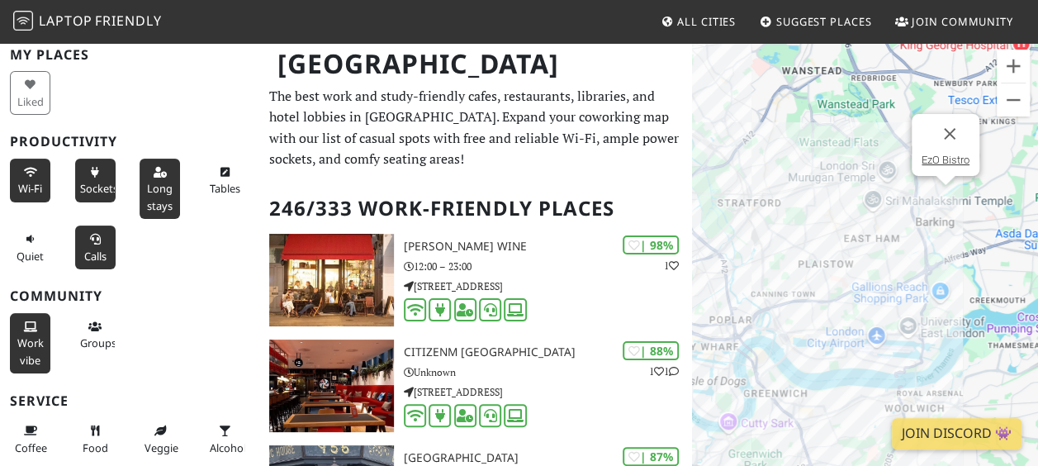
click at [943, 200] on div "EzO Bistro" at bounding box center [865, 274] width 346 height 466
click at [952, 158] on link "EzO Bistro" at bounding box center [945, 160] width 48 height 12
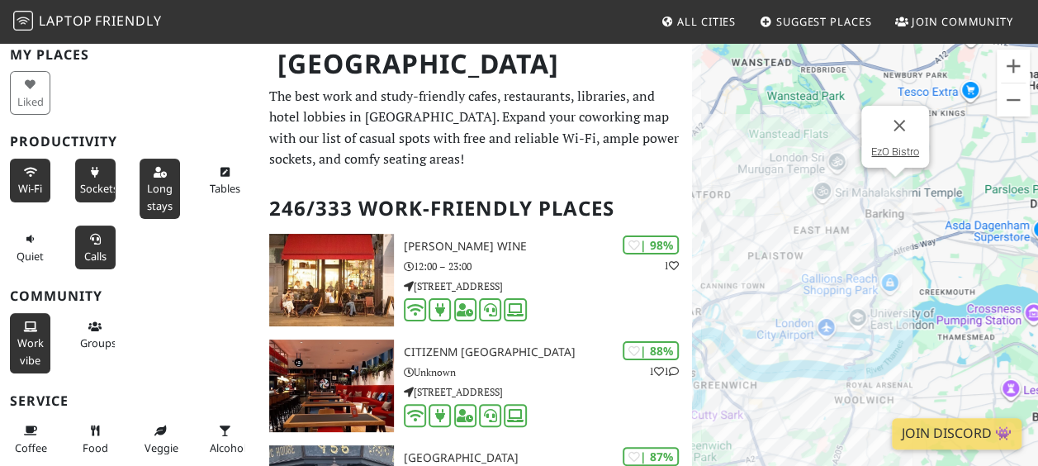
drag, startPoint x: 910, startPoint y: 274, endPoint x: 857, endPoint y: 256, distance: 56.6
click at [857, 256] on div "EzO Bistro" at bounding box center [865, 274] width 346 height 466
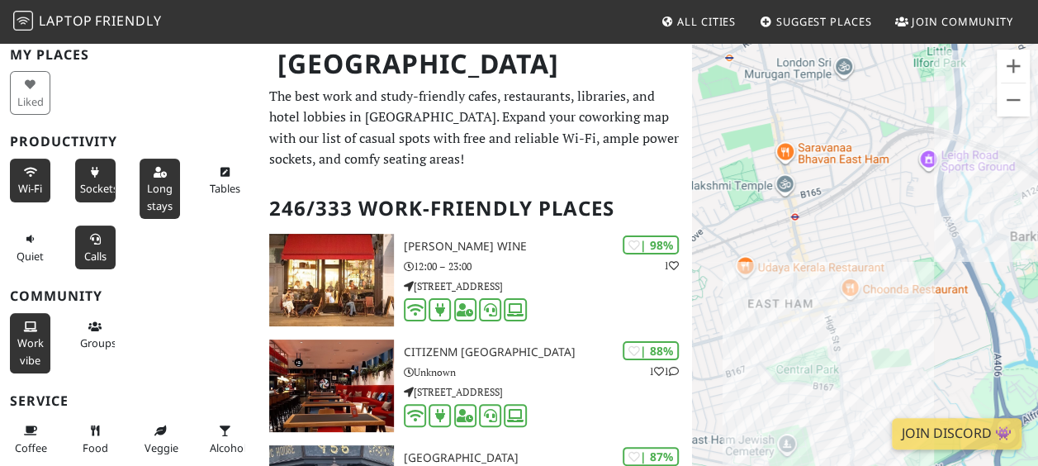
drag, startPoint x: 965, startPoint y: 234, endPoint x: 1020, endPoint y: 288, distance: 77.1
click at [1020, 288] on div "EzO Bistro" at bounding box center [865, 274] width 346 height 466
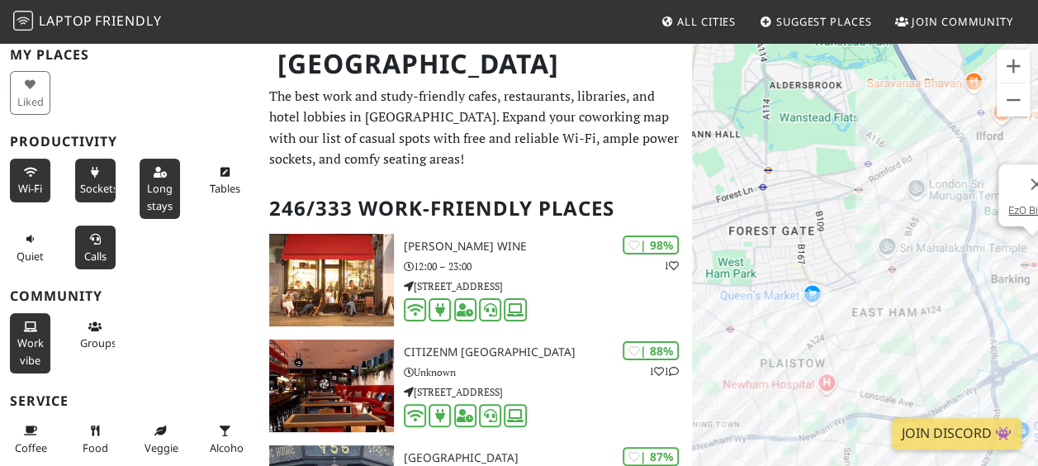
drag, startPoint x: 1021, startPoint y: 297, endPoint x: 1027, endPoint y: 312, distance: 15.9
click at [1027, 312] on div "EzO Bistro" at bounding box center [865, 274] width 346 height 466
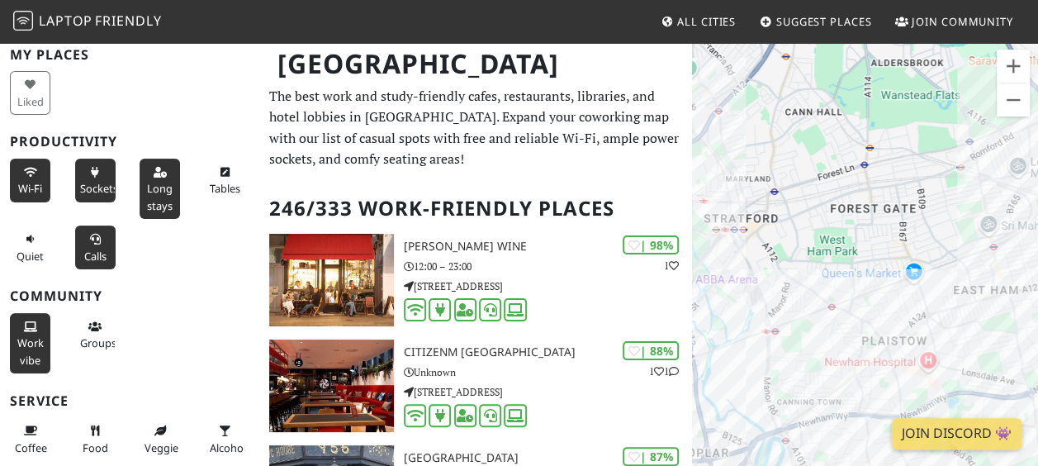
drag, startPoint x: 720, startPoint y: 340, endPoint x: 821, endPoint y: 316, distance: 104.3
click at [821, 316] on div "EzO Bistro" at bounding box center [865, 274] width 346 height 466
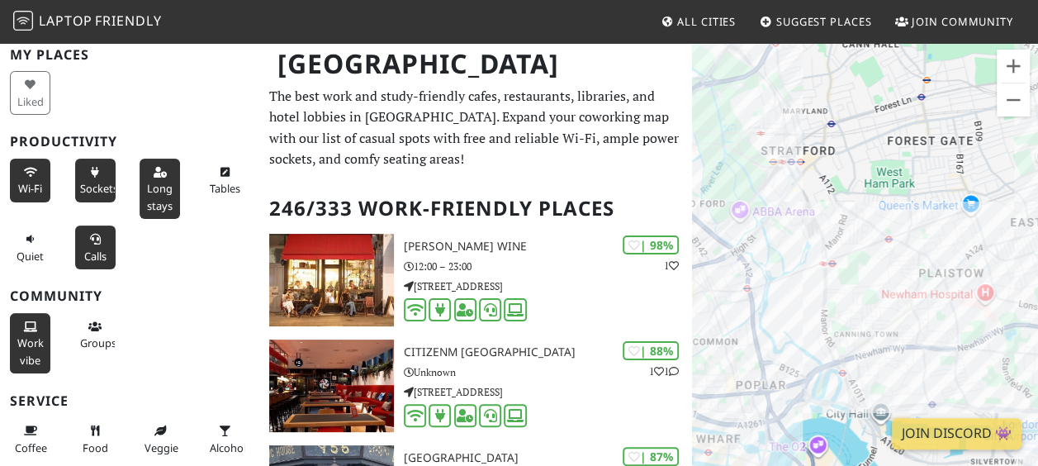
drag, startPoint x: 778, startPoint y: 315, endPoint x: 938, endPoint y: 248, distance: 173.1
click at [938, 248] on div "EzO Bistro" at bounding box center [865, 274] width 346 height 466
click at [844, 313] on link "ibis London Canning Town" at bounding box center [847, 312] width 119 height 12
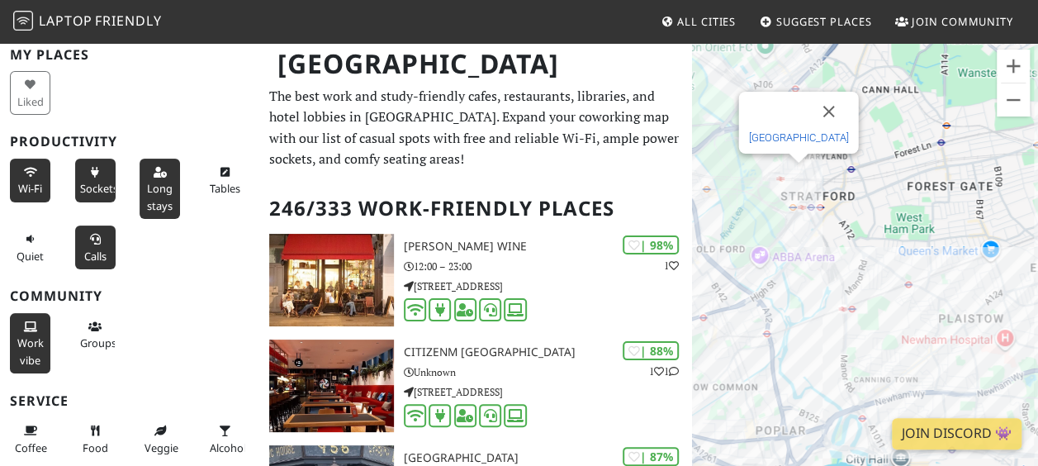
click at [796, 133] on link "[GEOGRAPHIC_DATA]" at bounding box center [798, 137] width 100 height 12
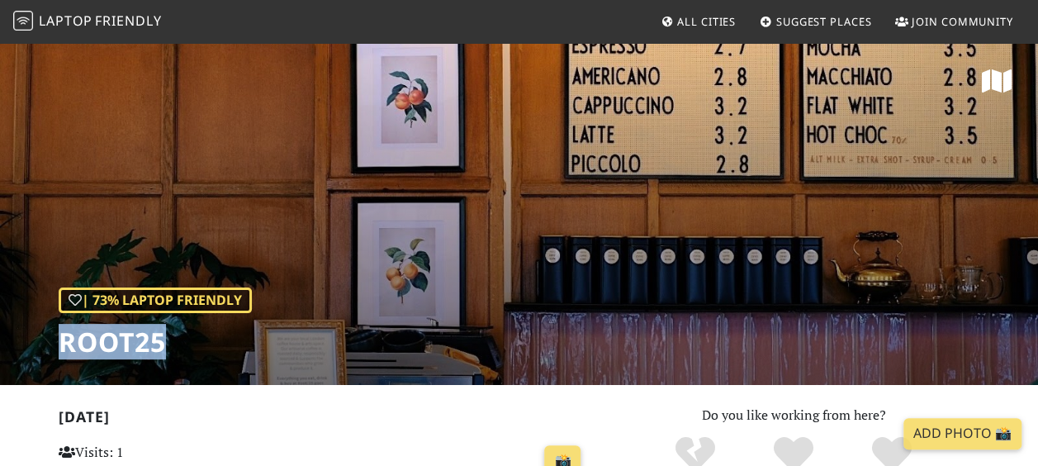
drag, startPoint x: 54, startPoint y: 330, endPoint x: 243, endPoint y: 324, distance: 189.1
click at [243, 324] on div "| 73% Laptop Friendly Root25" at bounding box center [519, 212] width 1038 height 343
copy h1 "Root25"
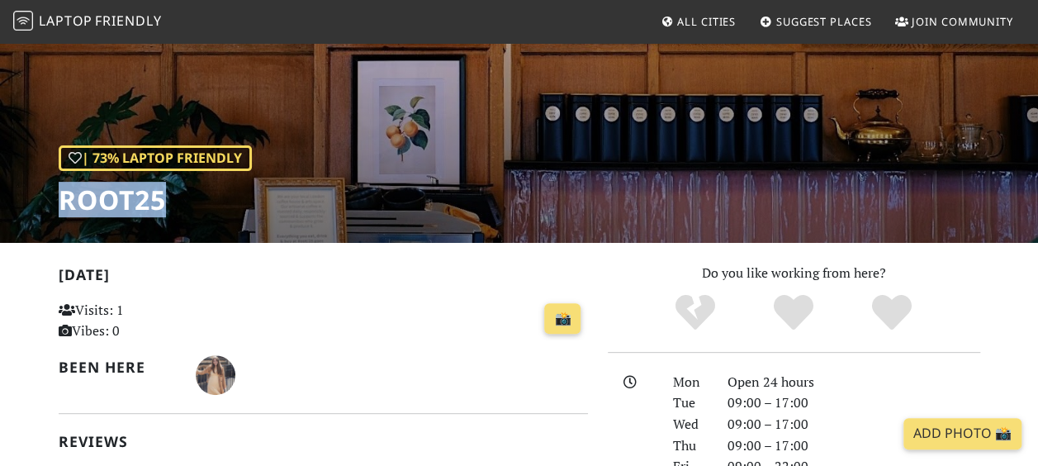
scroll to position [133, 0]
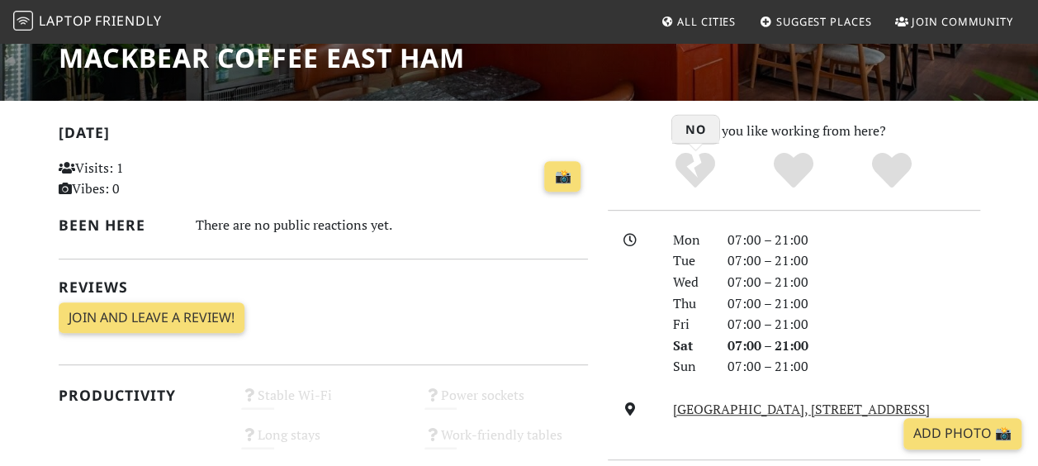
scroll to position [283, 0]
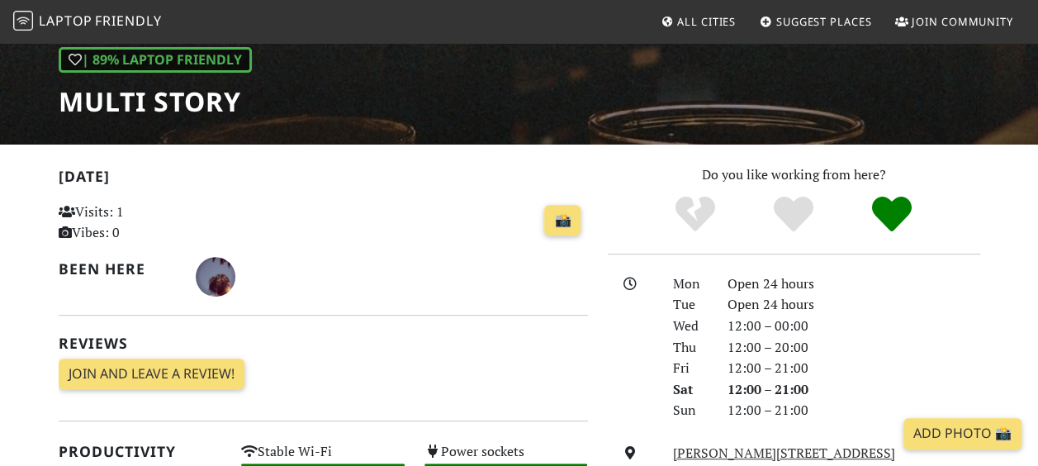
scroll to position [239, 0]
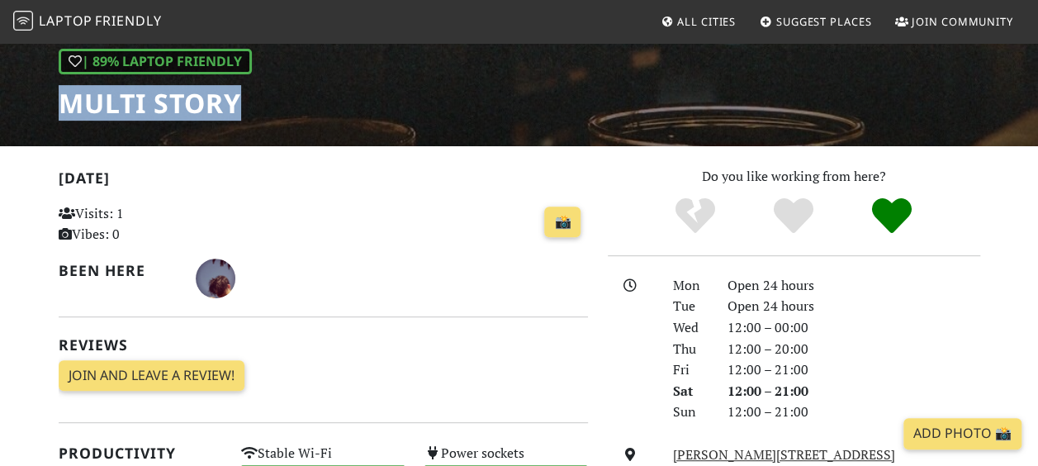
drag, startPoint x: 61, startPoint y: 112, endPoint x: 320, endPoint y: 96, distance: 259.7
copy h1 "MULTI STORY"
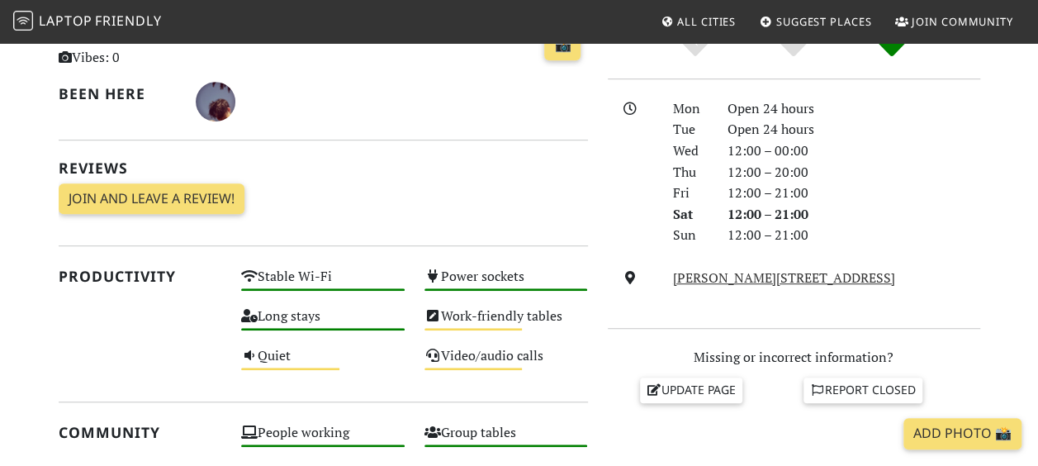
scroll to position [0, 0]
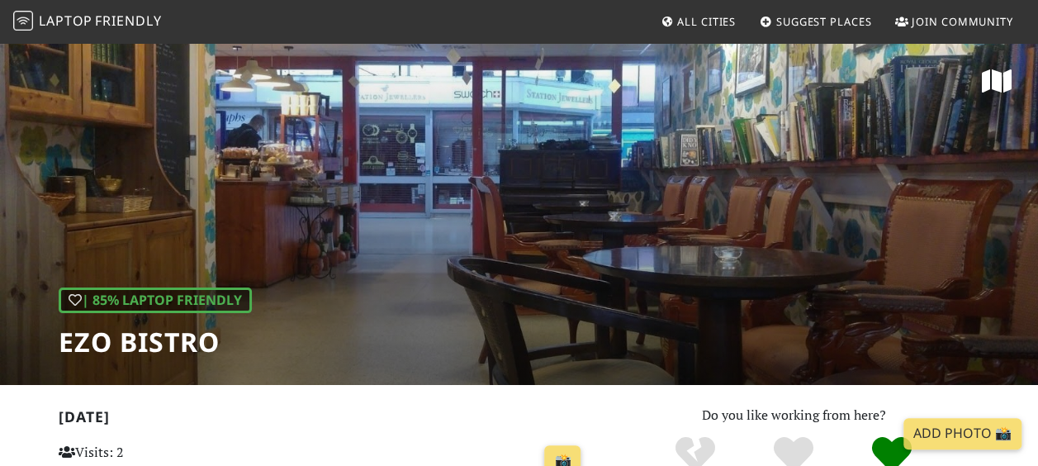
click at [748, 233] on div "| 85% Laptop Friendly EzO Bistro" at bounding box center [519, 212] width 1038 height 343
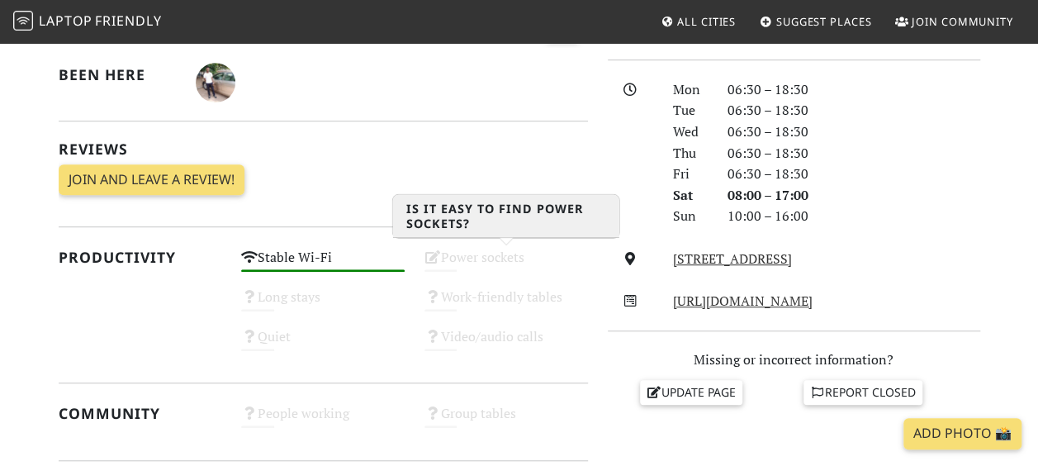
scroll to position [433, 0]
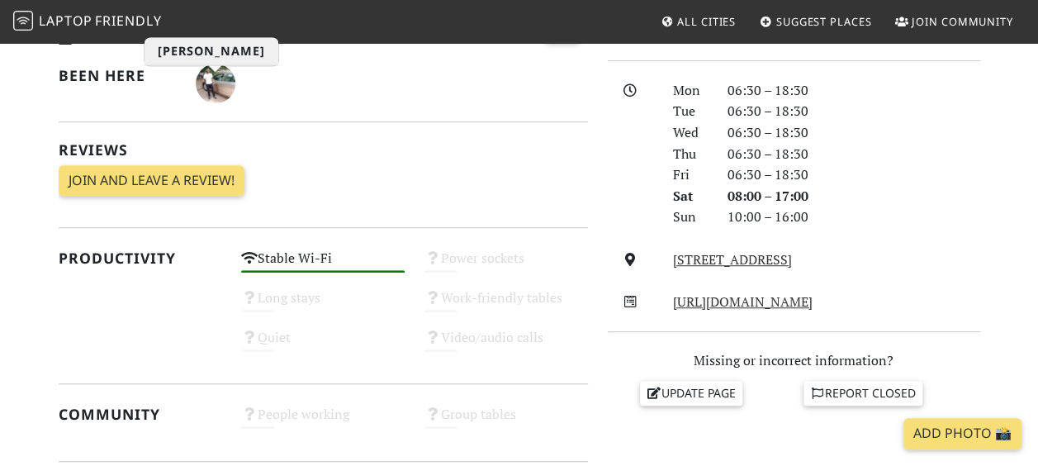
click at [215, 86] on img "hassan hussein" at bounding box center [216, 84] width 40 height 40
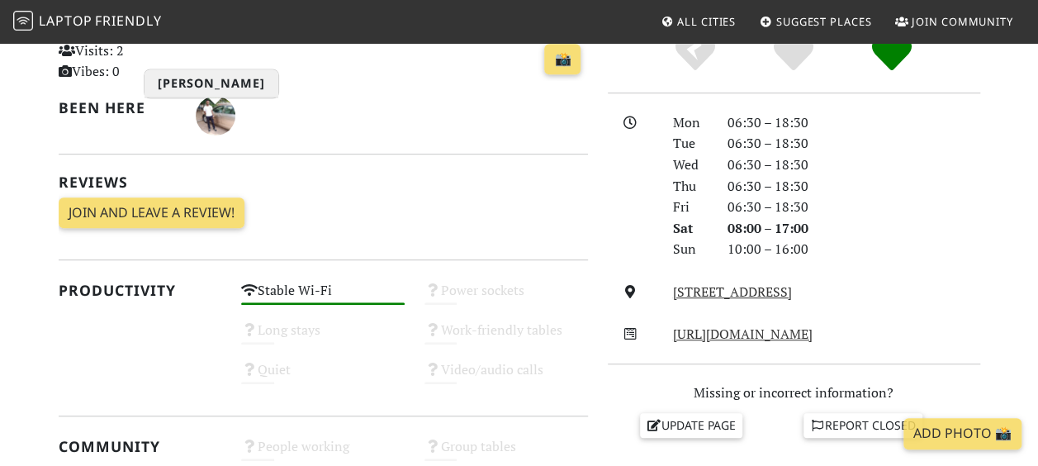
scroll to position [383, 0]
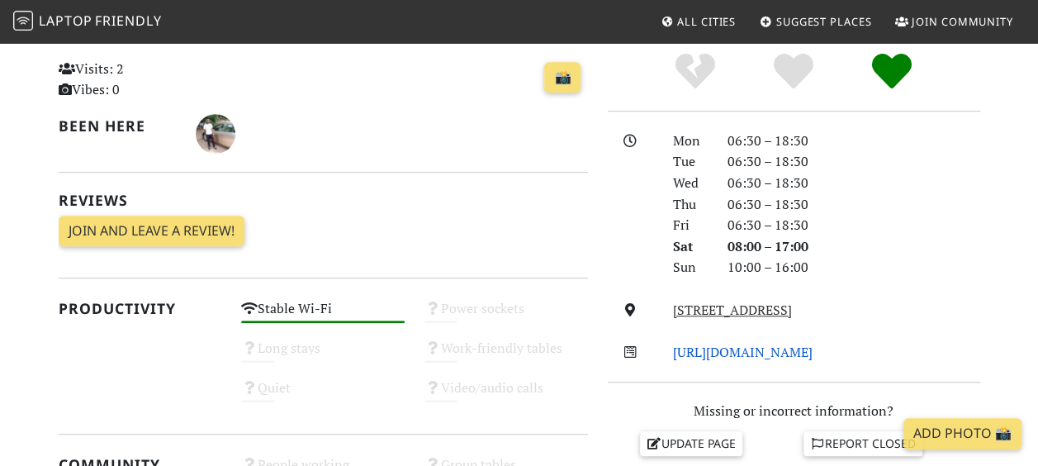
click at [774, 349] on link "http://www.ezobistro.co.uk/" at bounding box center [742, 352] width 139 height 18
